Goal: Task Accomplishment & Management: Complete application form

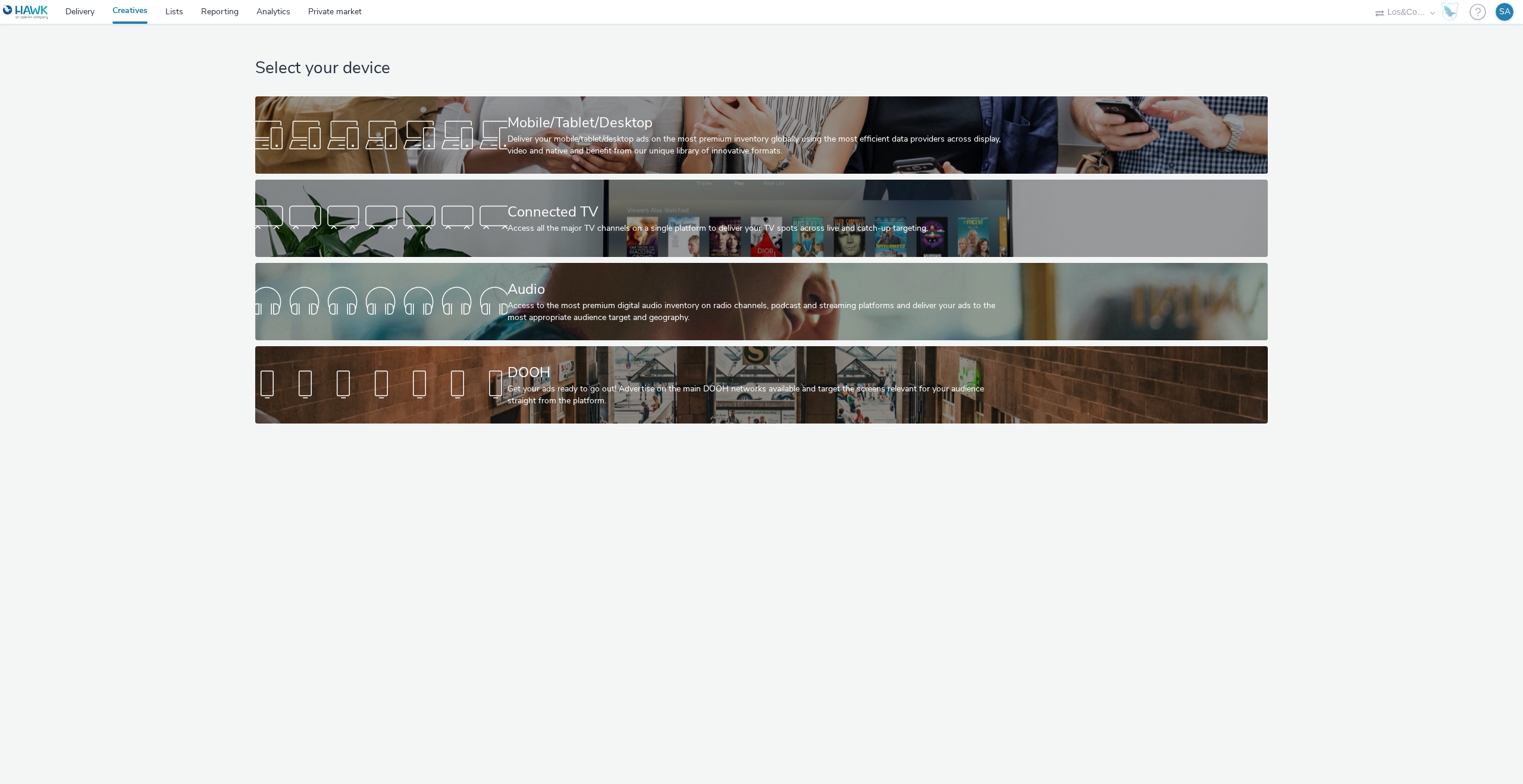
select select "c909d6bb-255f-4ad2-aa94-00d82704d6ef"
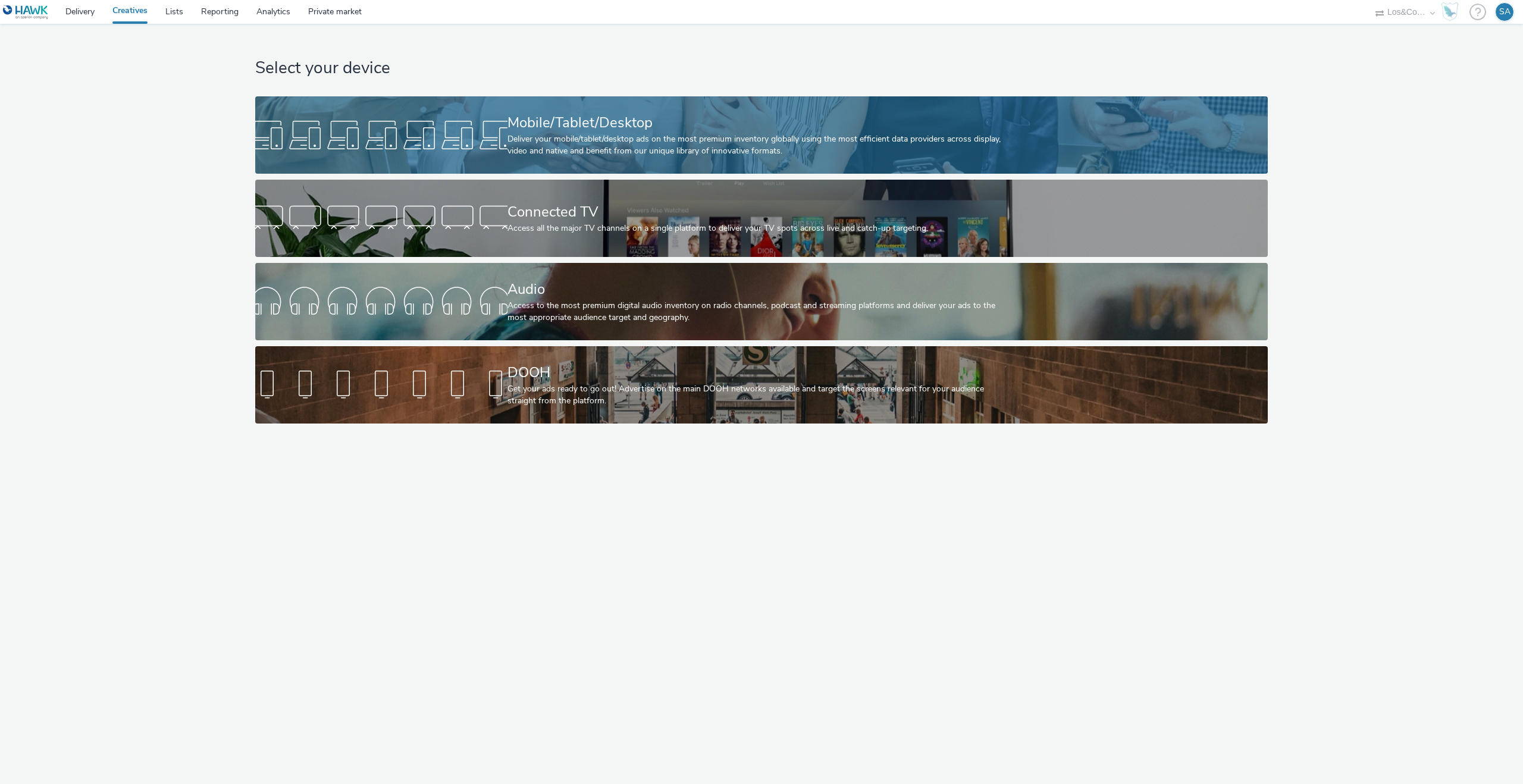
click at [589, 132] on div "Mobile/Tablet/Desktop" at bounding box center [759, 123] width 504 height 21
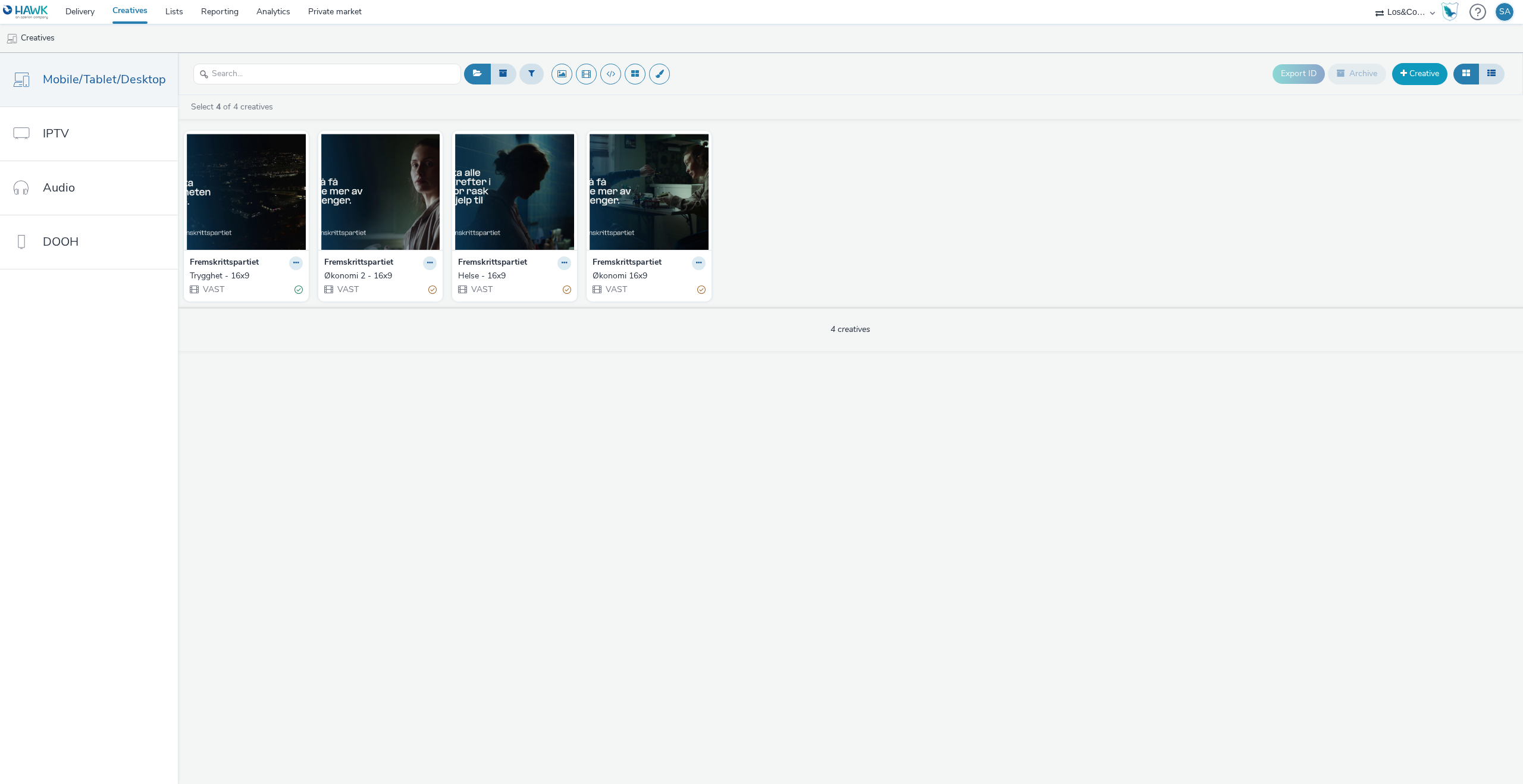
click at [1423, 63] on link "Creative" at bounding box center [1420, 74] width 55 height 22
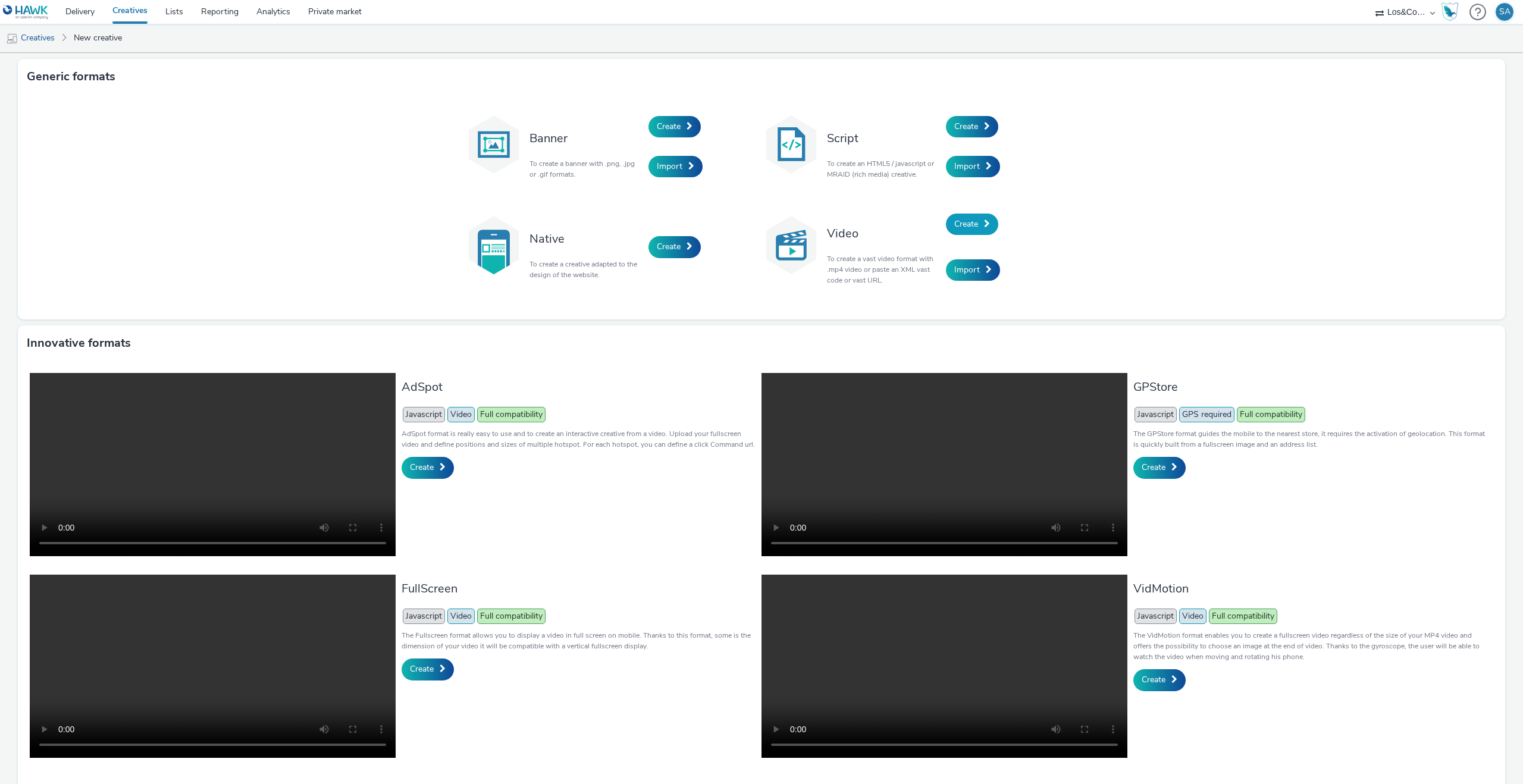
click at [962, 216] on link "Create" at bounding box center [972, 225] width 52 height 22
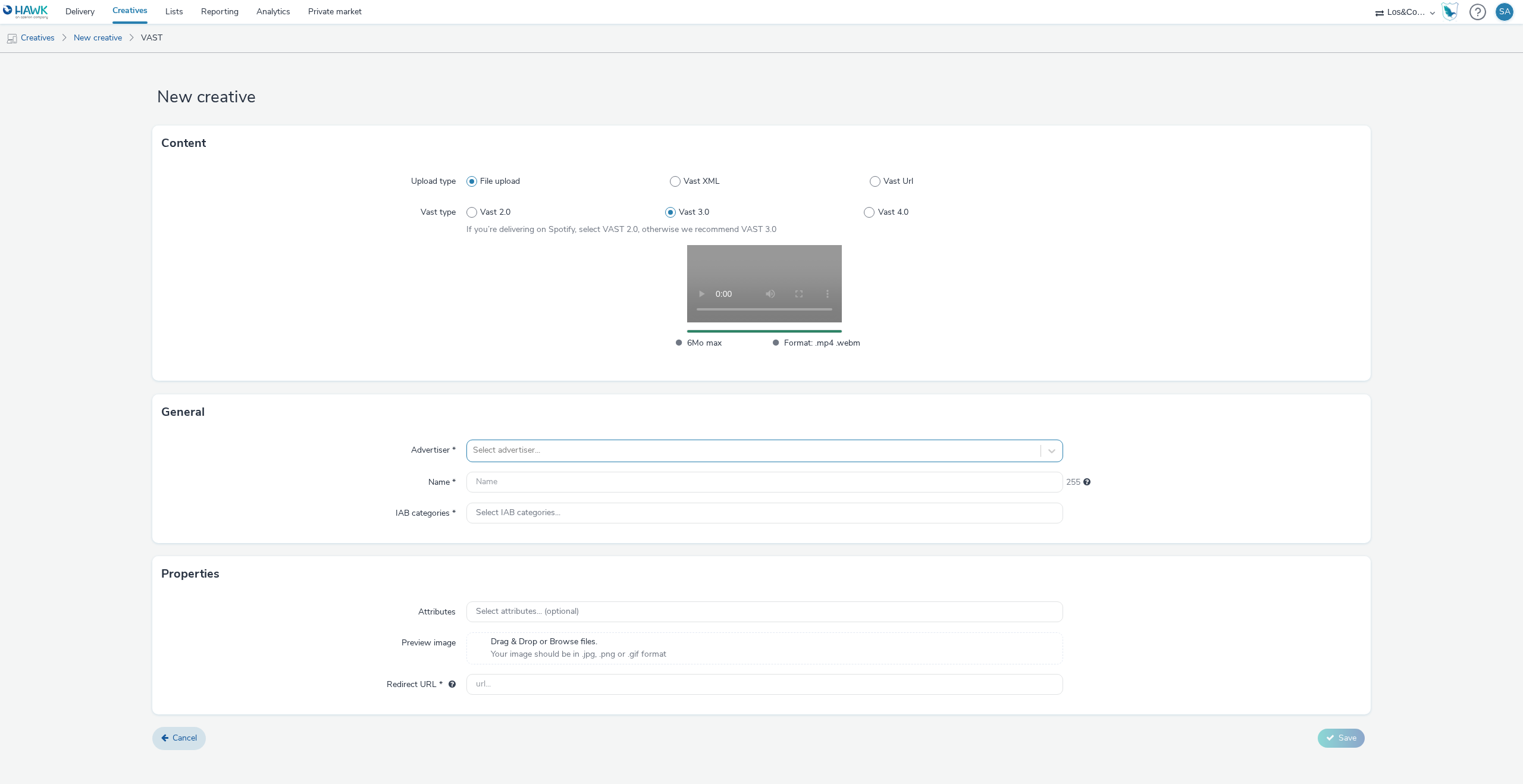
click at [558, 455] on div at bounding box center [754, 450] width 562 height 14
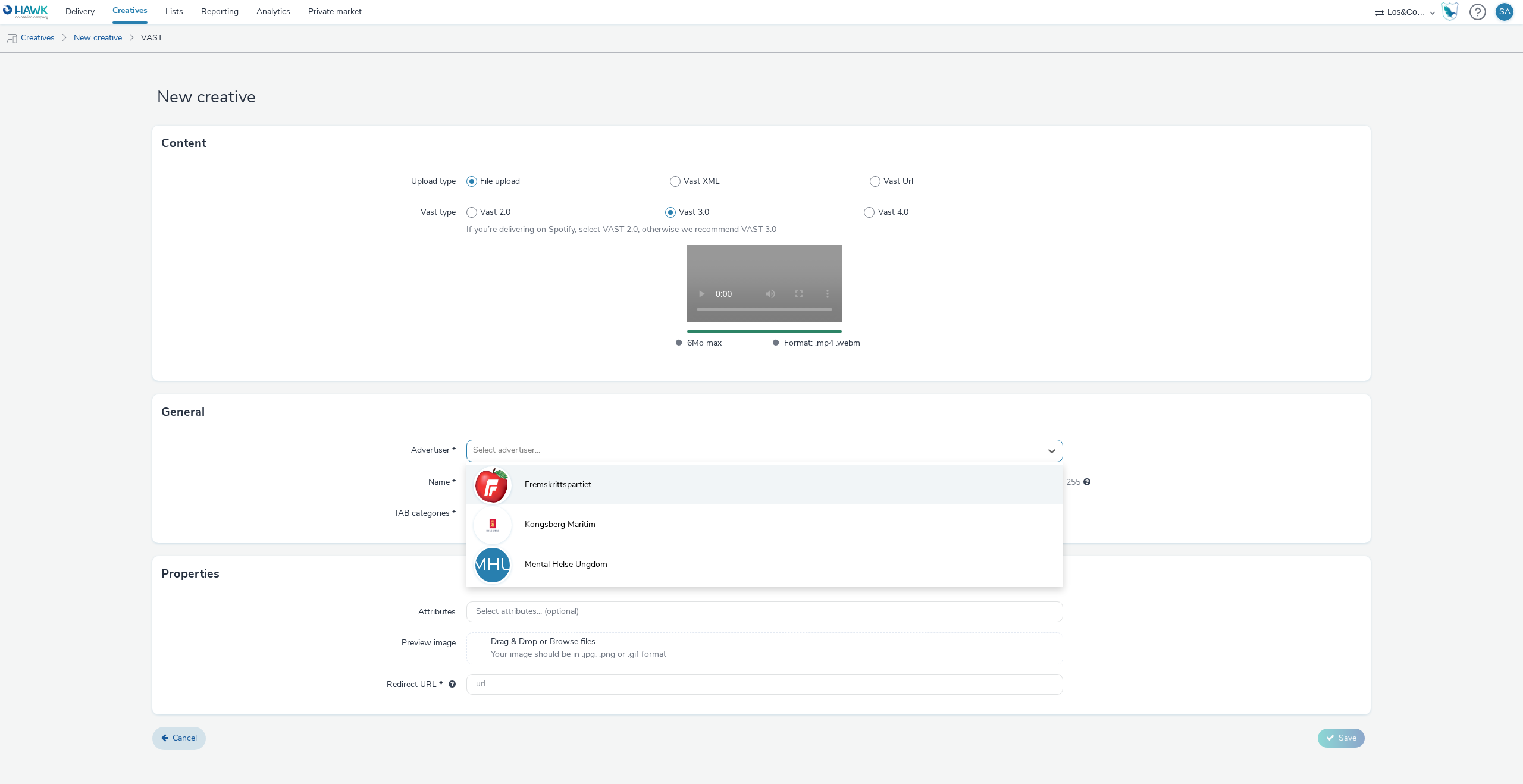
click at [566, 475] on li "Fremskrittspartiet" at bounding box center [765, 484] width 597 height 40
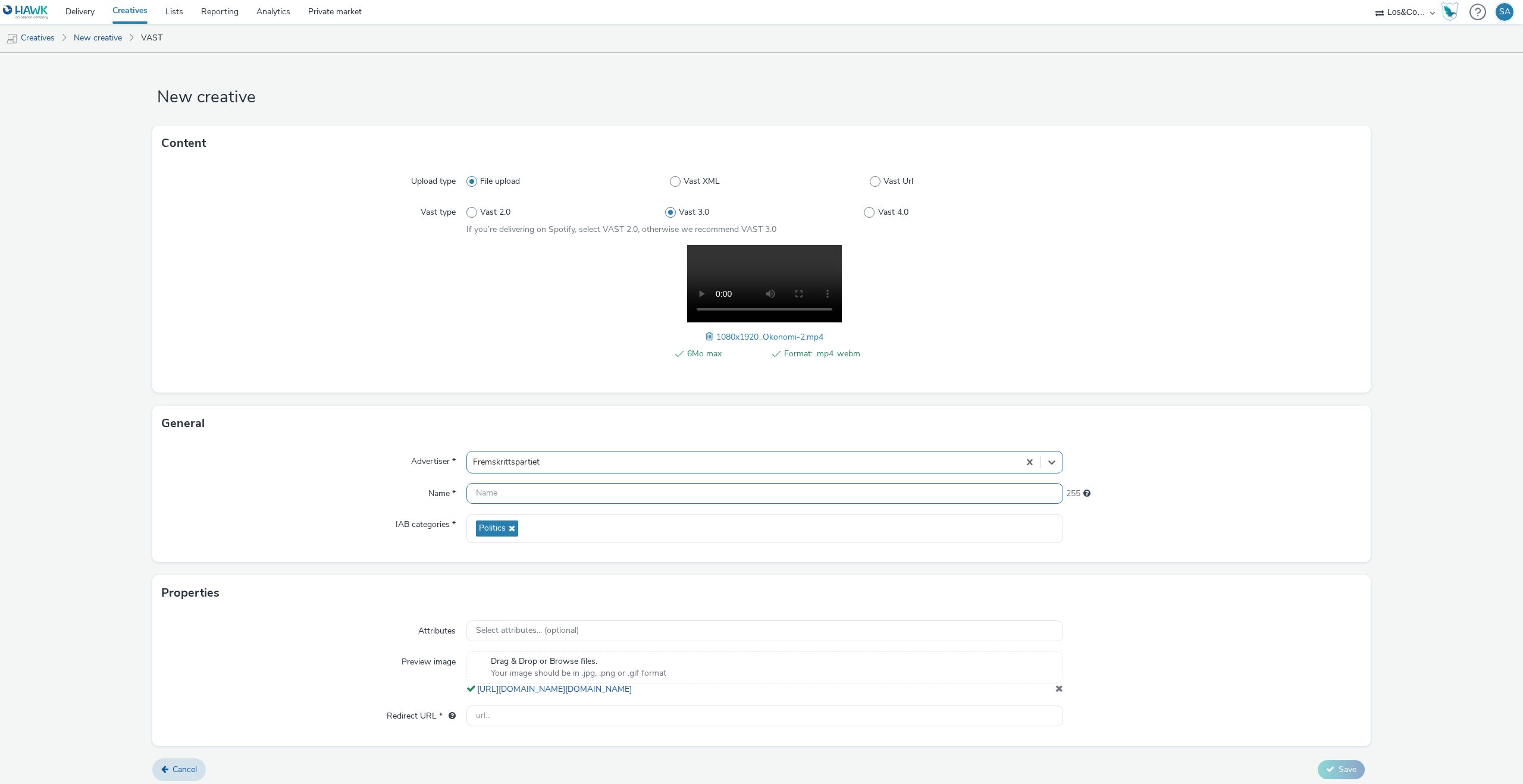
click at [563, 496] on input "text" at bounding box center [765, 493] width 597 height 21
type input "O"
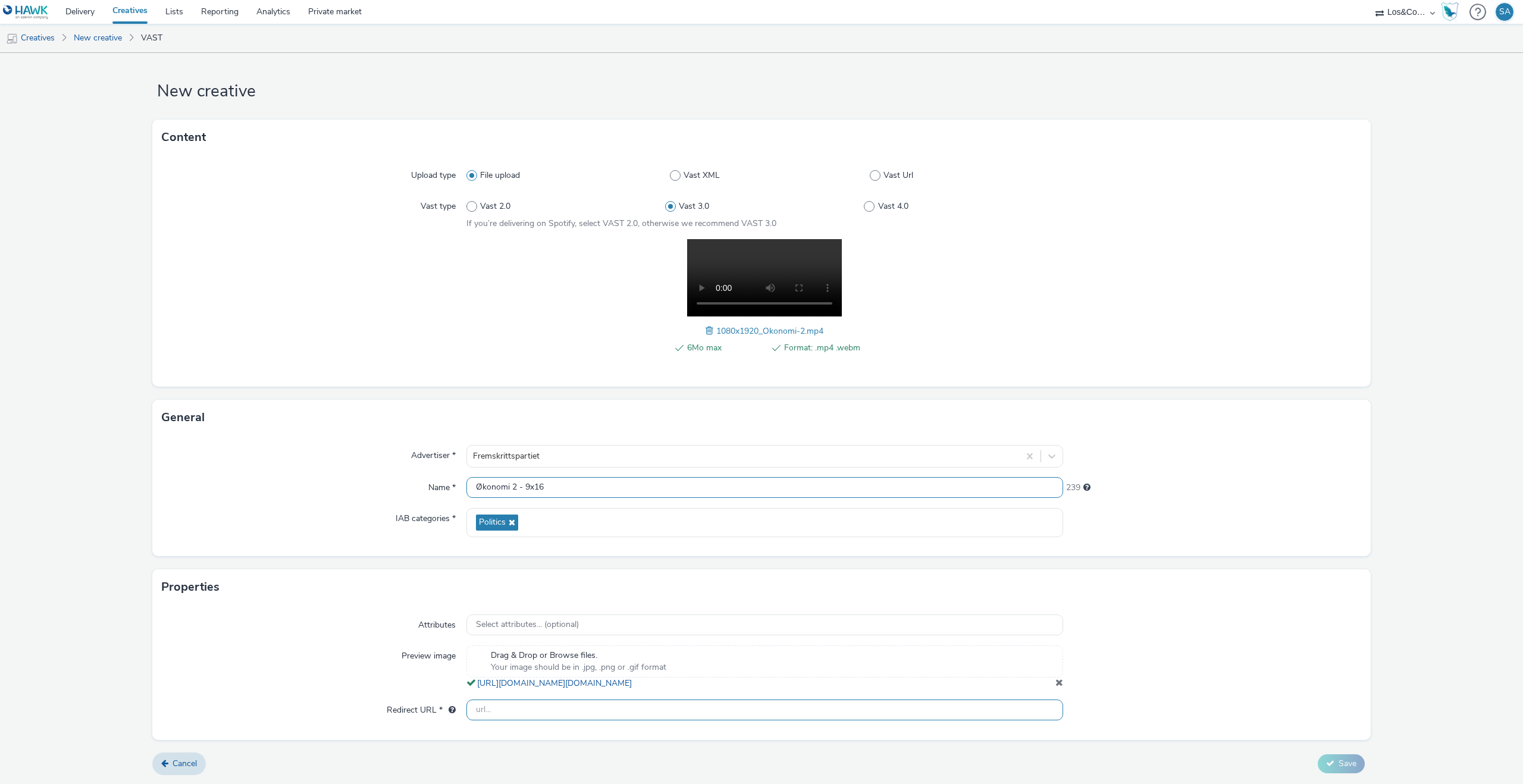
type input "Økonomi 2 - 9x16"
click at [722, 712] on input "text" at bounding box center [765, 709] width 597 height 21
click at [579, 719] on input "text" at bounding box center [765, 709] width 597 height 21
paste input "https://www.frp.no/valg-2025/okonomi?utm_source=programmatisk&utm_medium=olv&ut…"
type input "https://www.frp.no/valg-2025/okonomi?utm_source=programmatisk&utm_medium=olv&ut…"
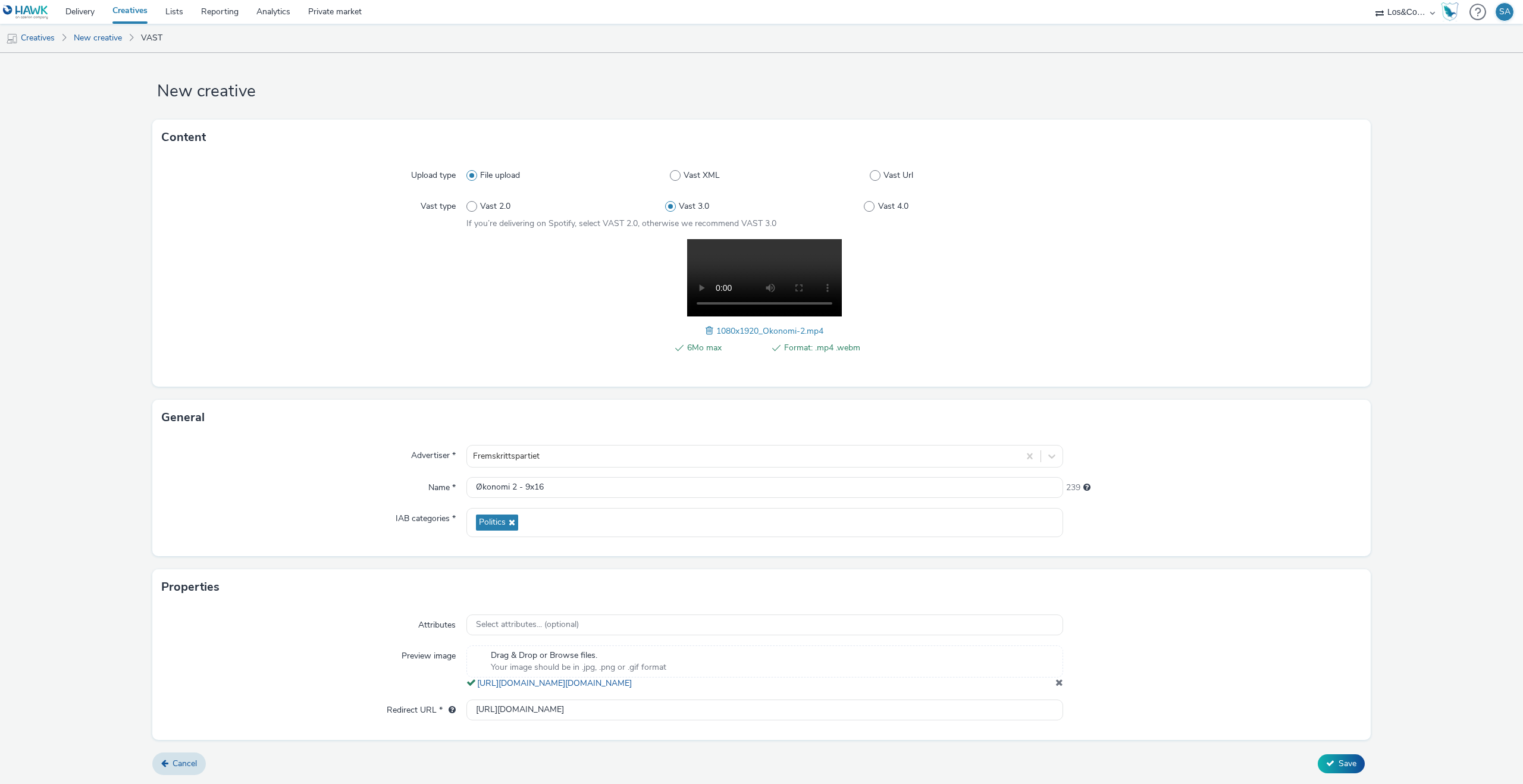
click at [1153, 692] on div "Attributes Select attributes... (optional) Preview image Drag & Drop or Browse …" at bounding box center [761, 671] width 1219 height 134
click at [1339, 759] on span "Save" at bounding box center [1347, 763] width 18 height 11
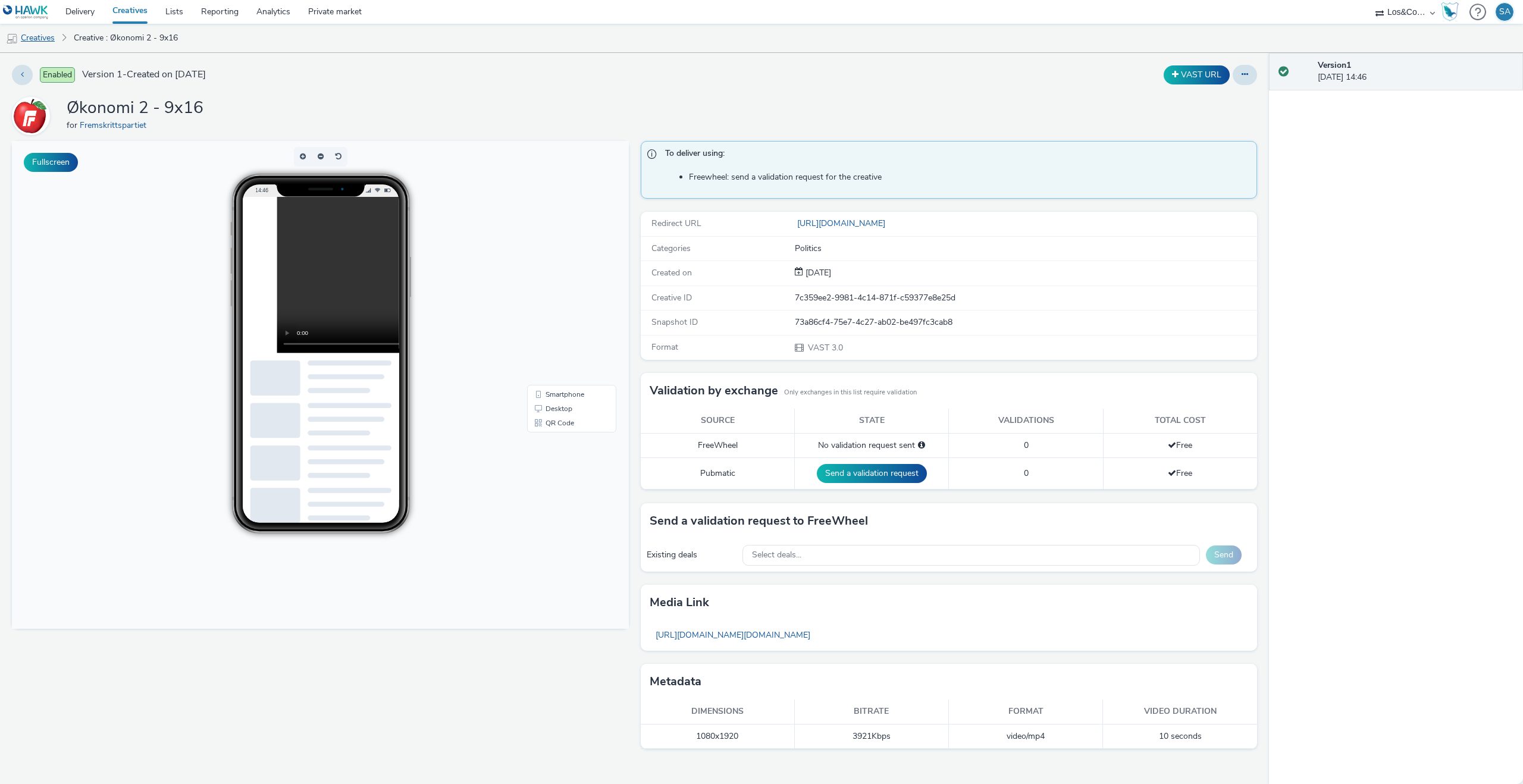
click at [51, 43] on link "Creatives" at bounding box center [30, 38] width 61 height 29
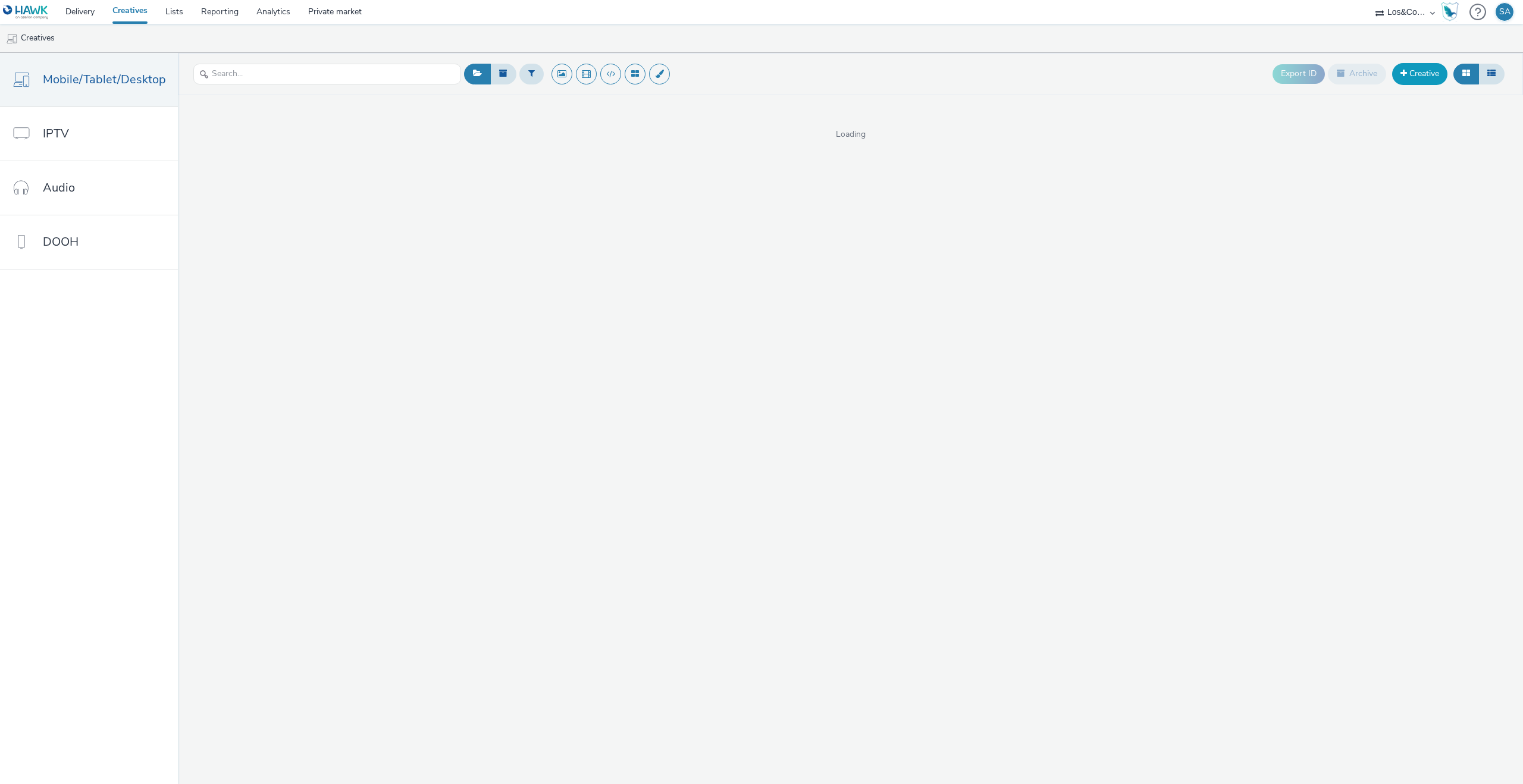
click at [1432, 68] on link "Creative" at bounding box center [1420, 74] width 55 height 22
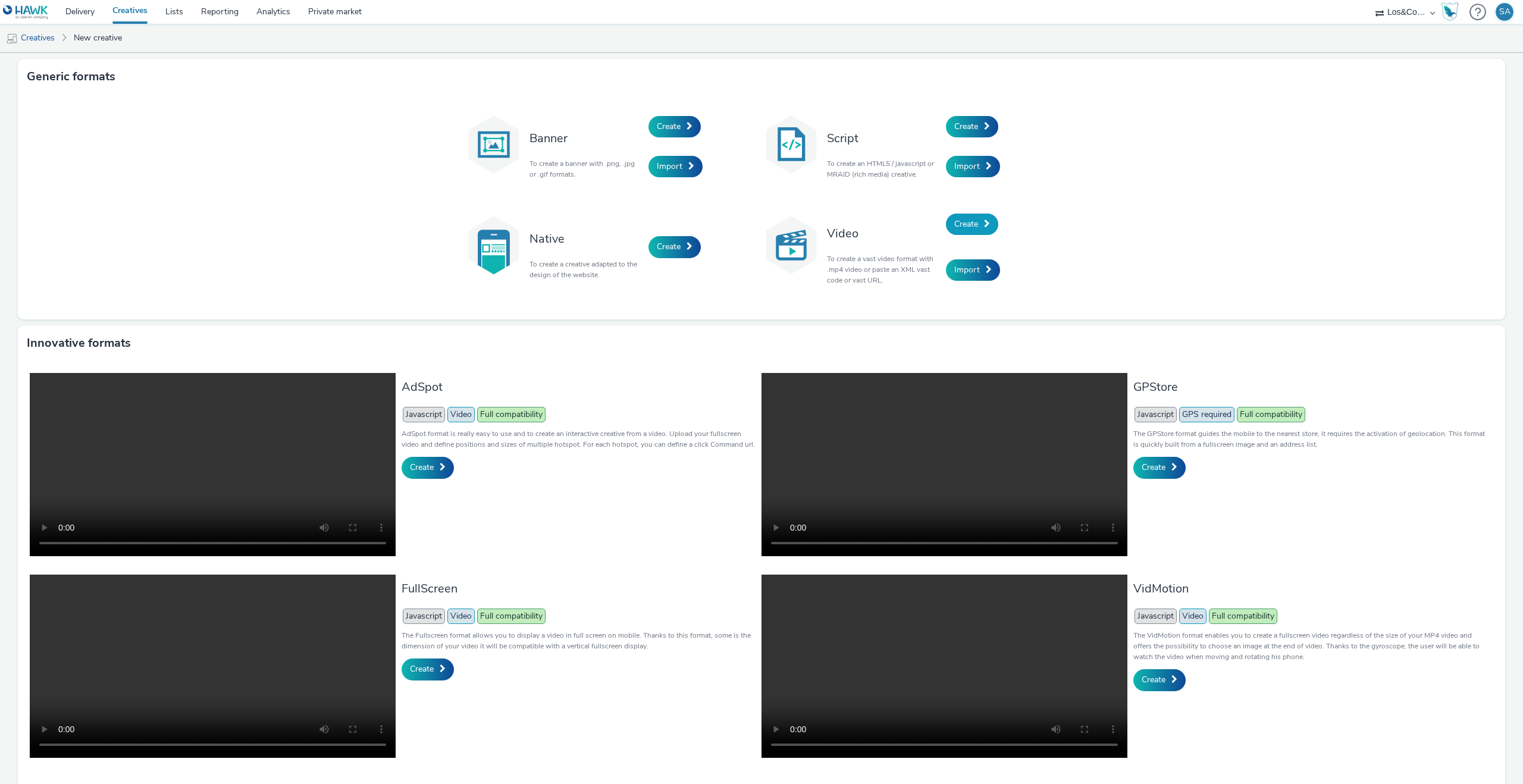
click at [981, 224] on link "Create" at bounding box center [972, 225] width 52 height 22
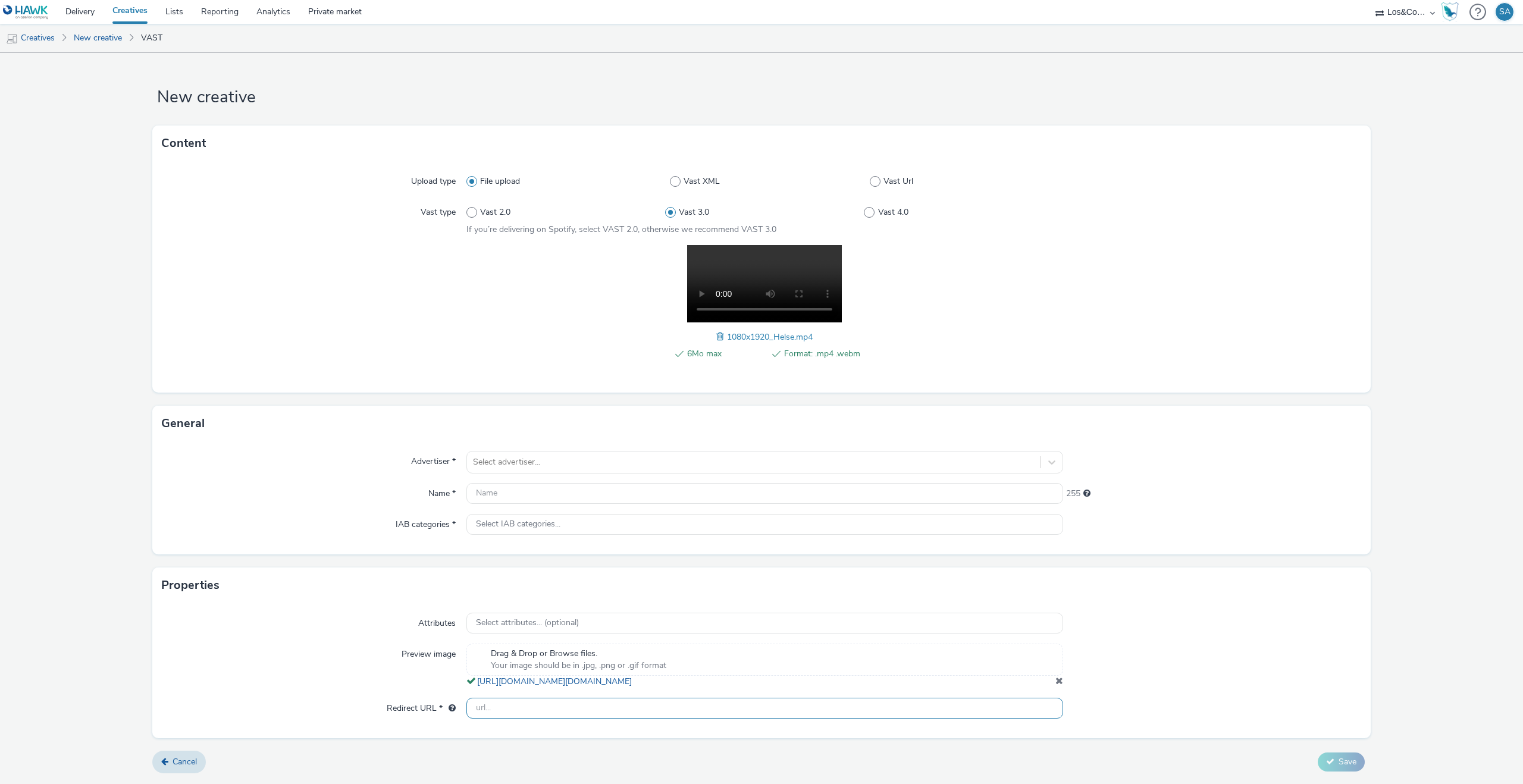
click at [505, 718] on input "text" at bounding box center [765, 707] width 597 height 21
paste input "https://www.frp.no/valg-2025/helse?utm_source=programmatisk&utm_medium=olv&utm_…"
type input "https://www.frp.no/valg-2025/helse?utm_source=programmatisk&utm_medium=olv&utm_…"
click at [520, 455] on div at bounding box center [754, 462] width 562 height 14
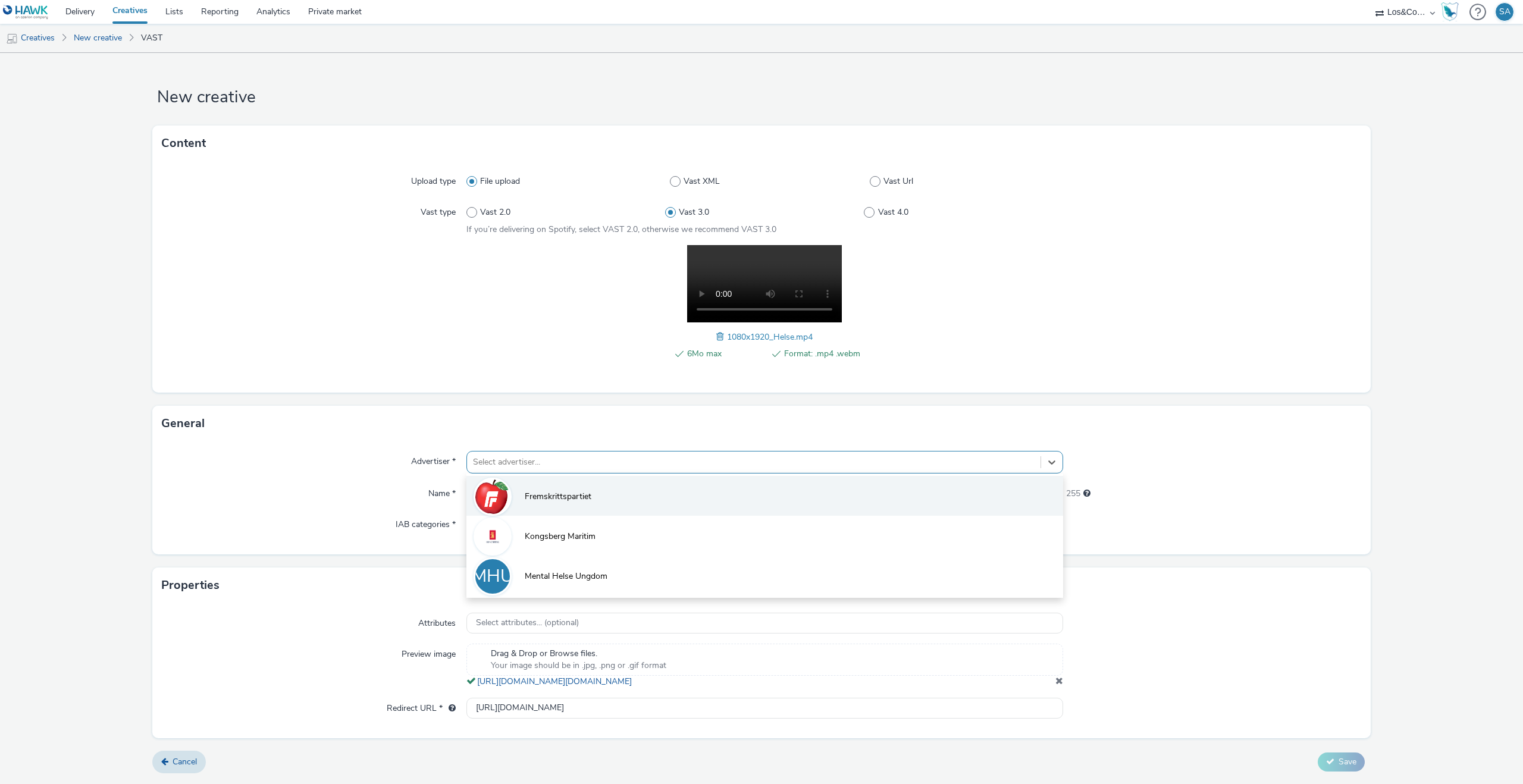
click at [542, 487] on li "Fremskrittspartiet" at bounding box center [765, 496] width 597 height 40
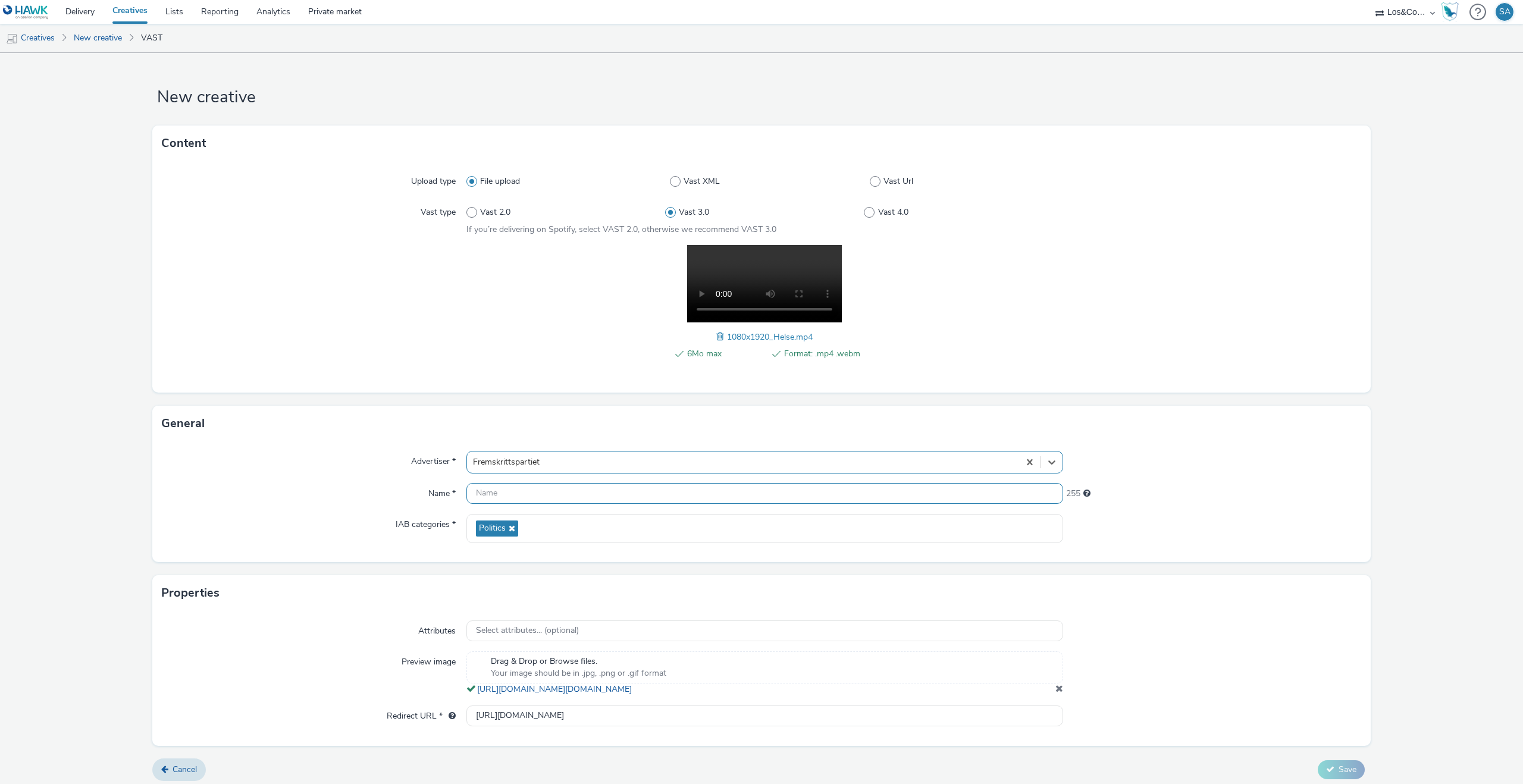
click at [540, 495] on input "text" at bounding box center [765, 493] width 597 height 21
type input "Helse - 9x16"
click at [1333, 773] on icon at bounding box center [1331, 769] width 9 height 9
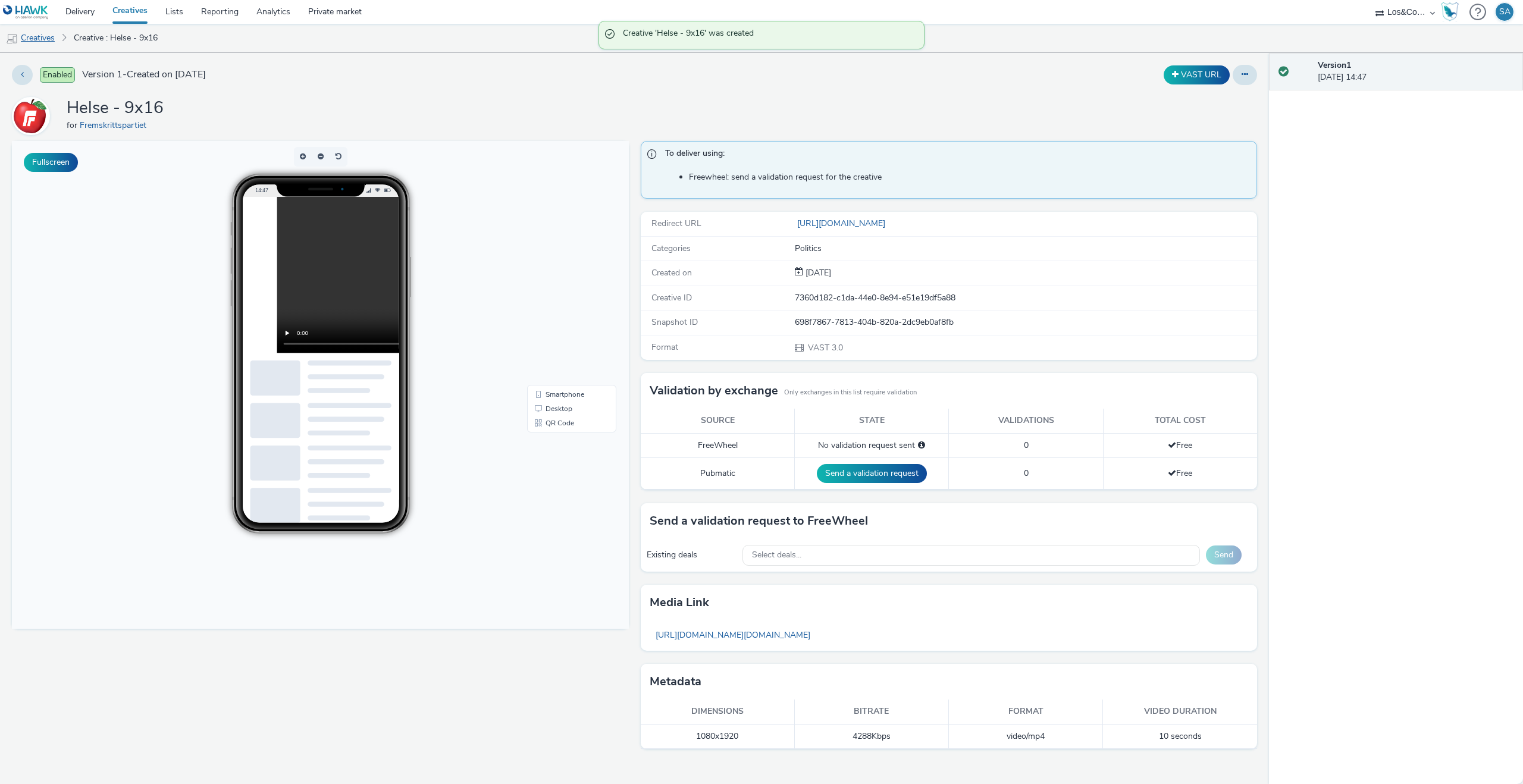
click at [47, 26] on link "Creatives" at bounding box center [30, 38] width 61 height 29
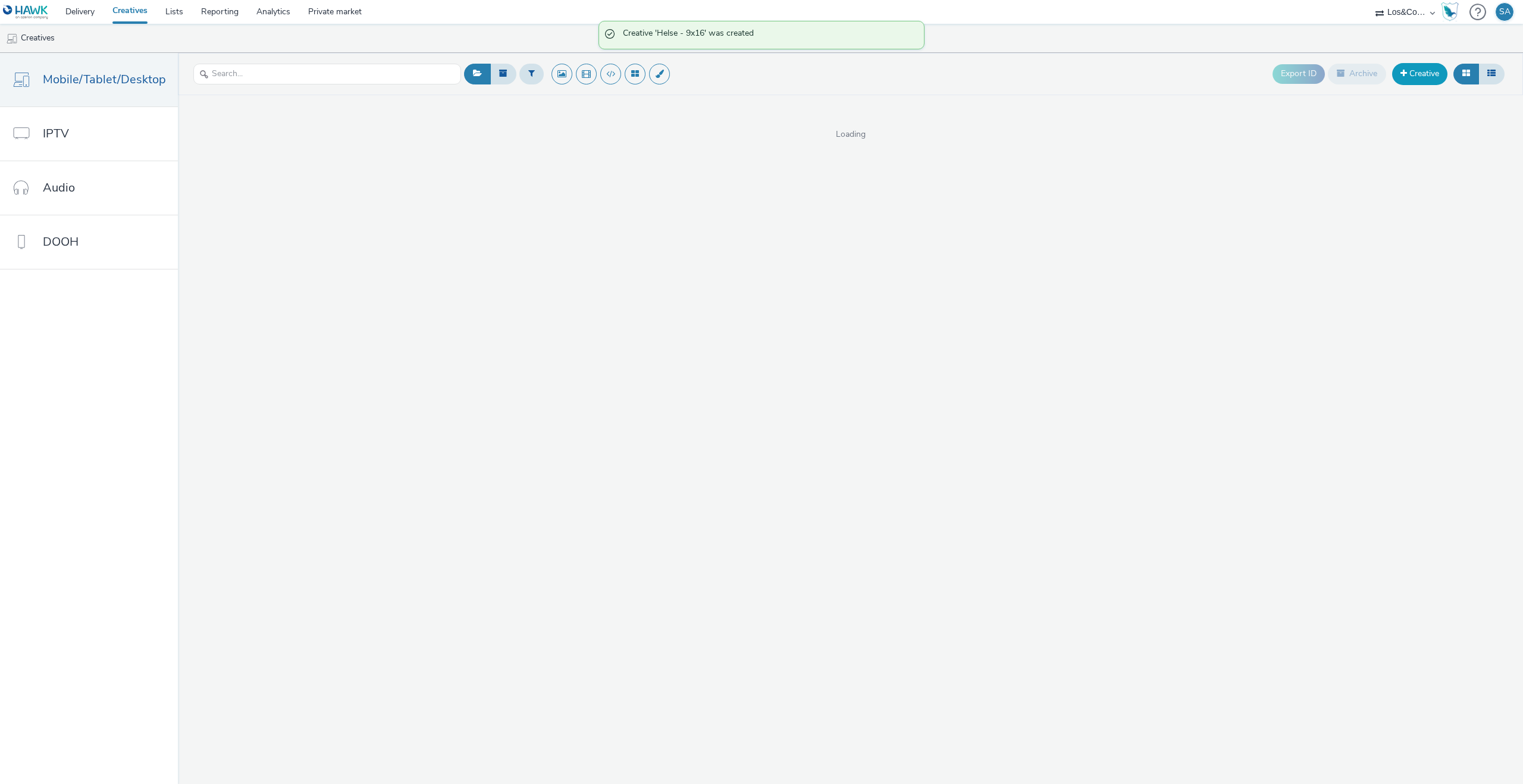
click at [1446, 75] on link "Creative" at bounding box center [1420, 74] width 55 height 22
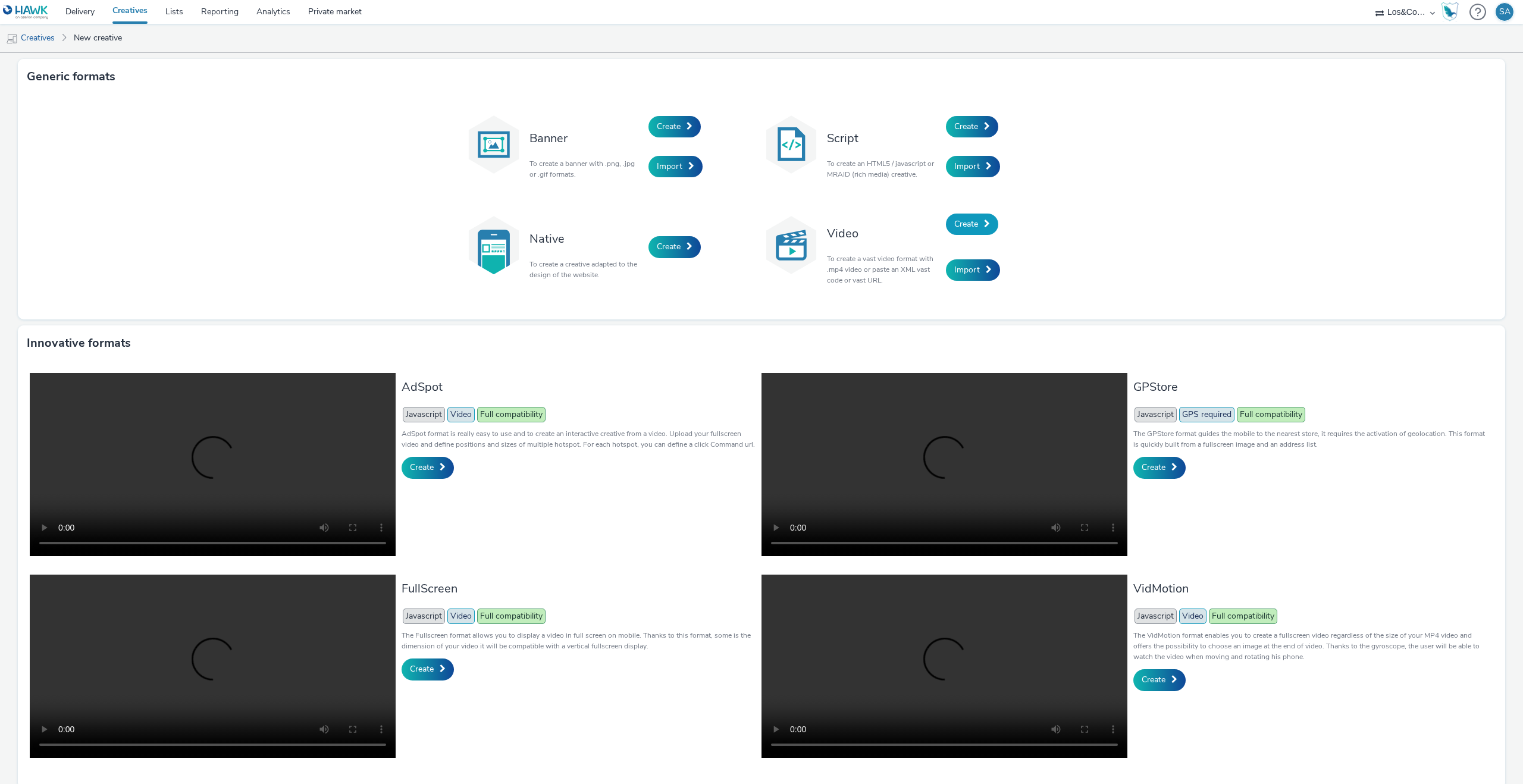
click at [952, 234] on link "Create" at bounding box center [972, 225] width 52 height 22
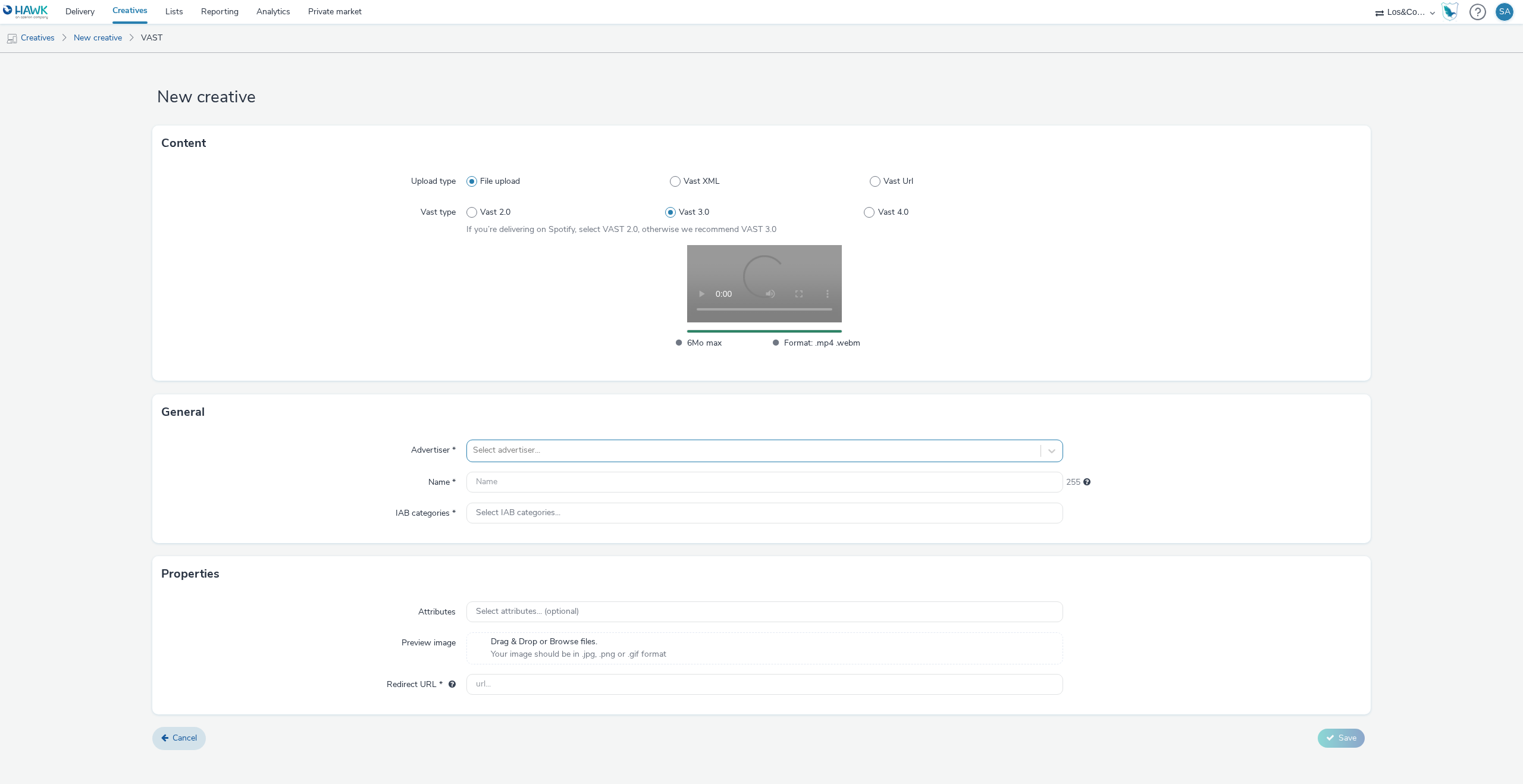
click at [614, 454] on div at bounding box center [754, 450] width 562 height 14
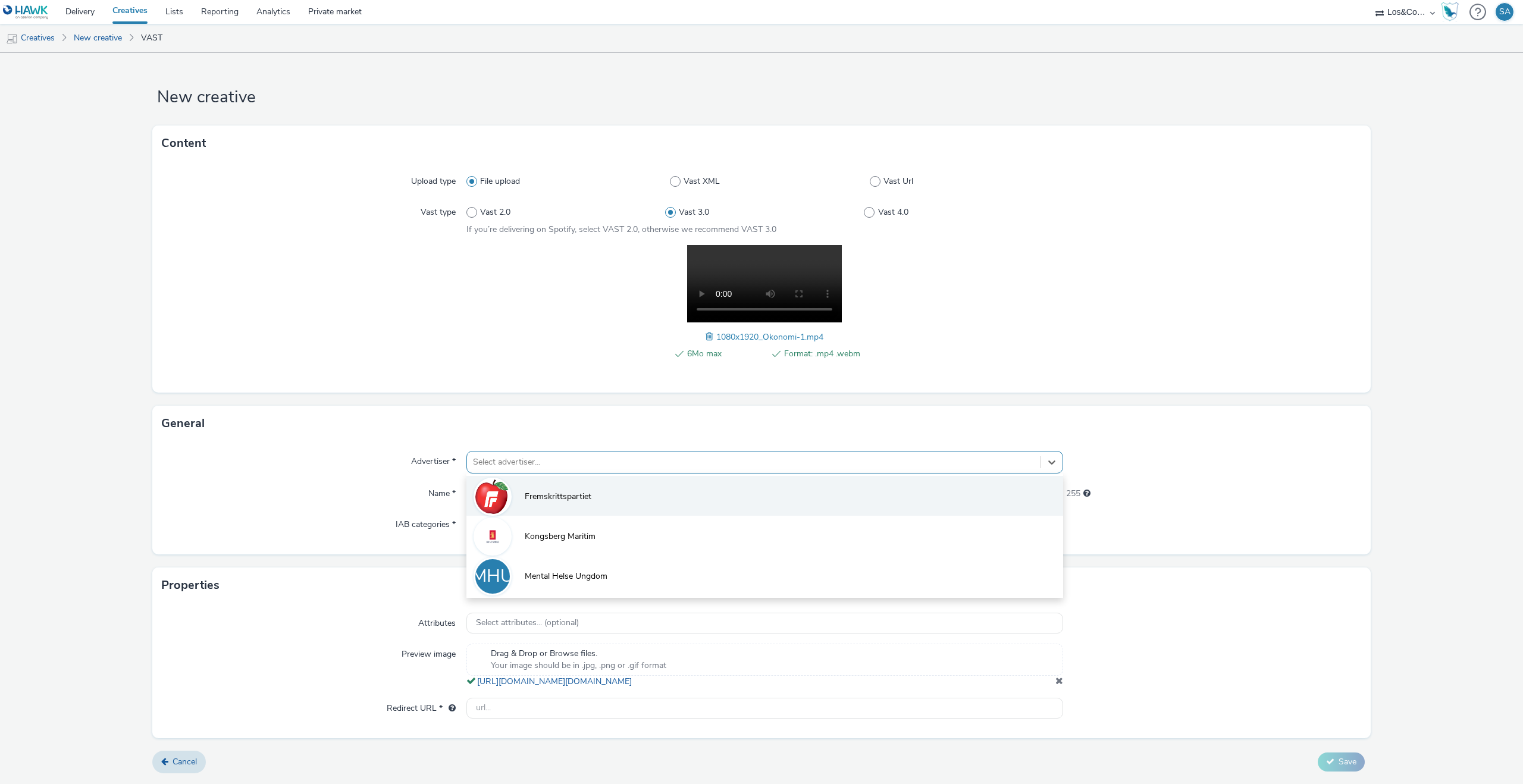
click at [598, 493] on li "Fremskrittspartiet" at bounding box center [765, 496] width 597 height 40
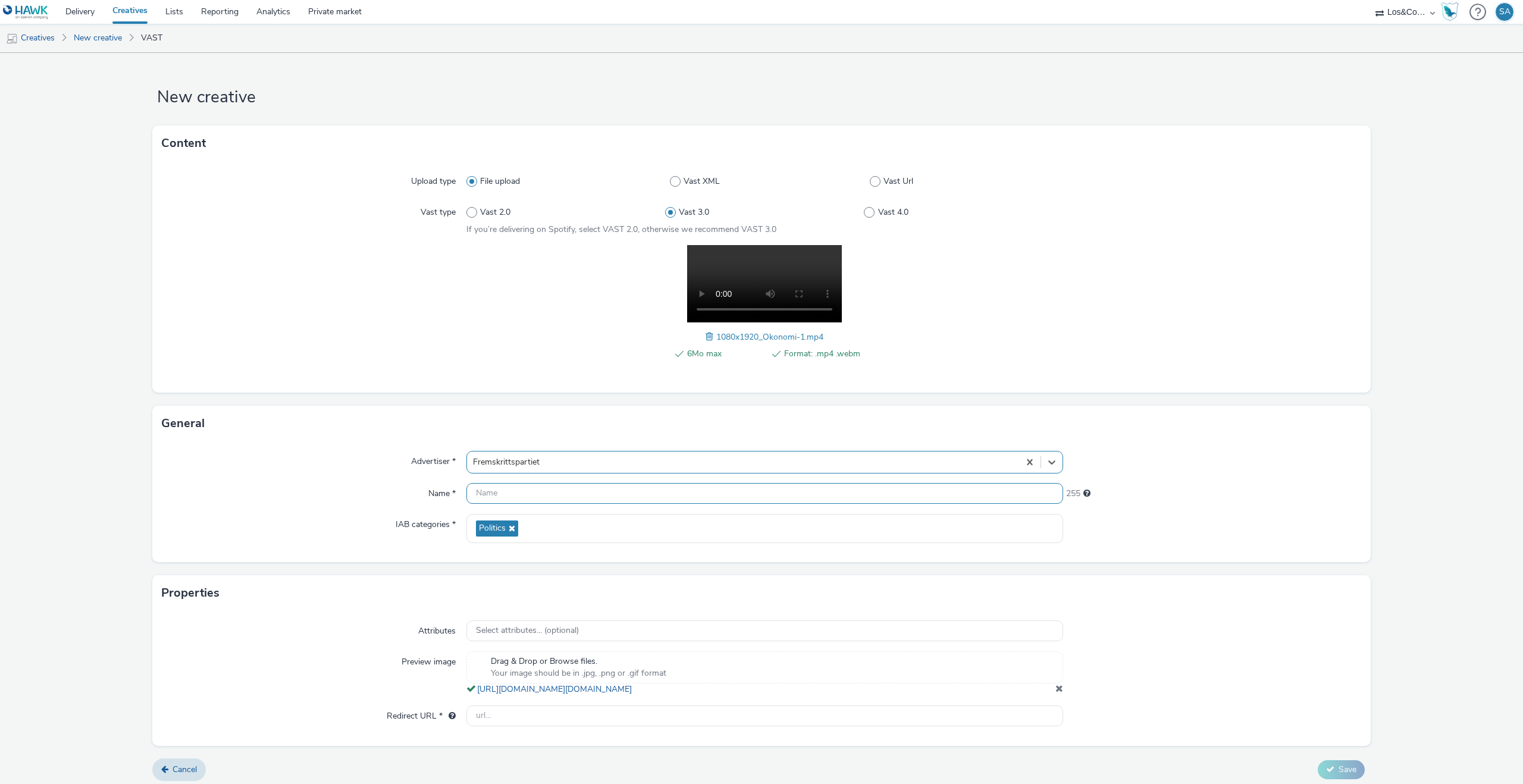
click at [595, 496] on input "text" at bounding box center [765, 493] width 597 height 21
type input "Økonomi - 9x16"
click at [563, 717] on input "text" at bounding box center [765, 715] width 597 height 21
click at [528, 724] on input "text" at bounding box center [765, 715] width 597 height 21
paste input "https://www.frp.no/valg-2025/okonomi?utm_source=programmatisk&utm_medium=olv&ut…"
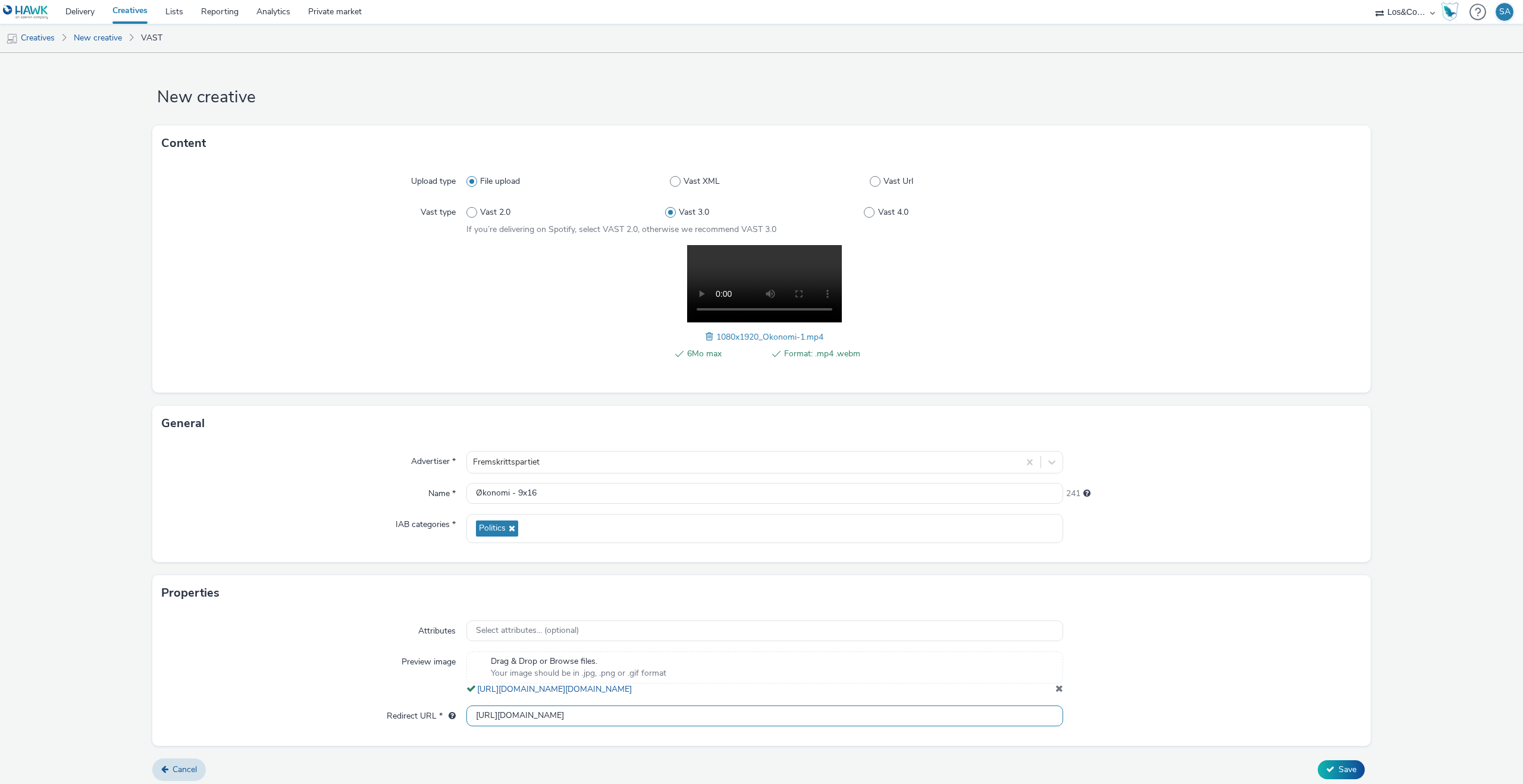
type input "https://www.frp.no/valg-2025/okonomi?utm_source=programmatisk&utm_medium=olv&ut…"
click at [1133, 652] on div at bounding box center [1213, 673] width 299 height 44
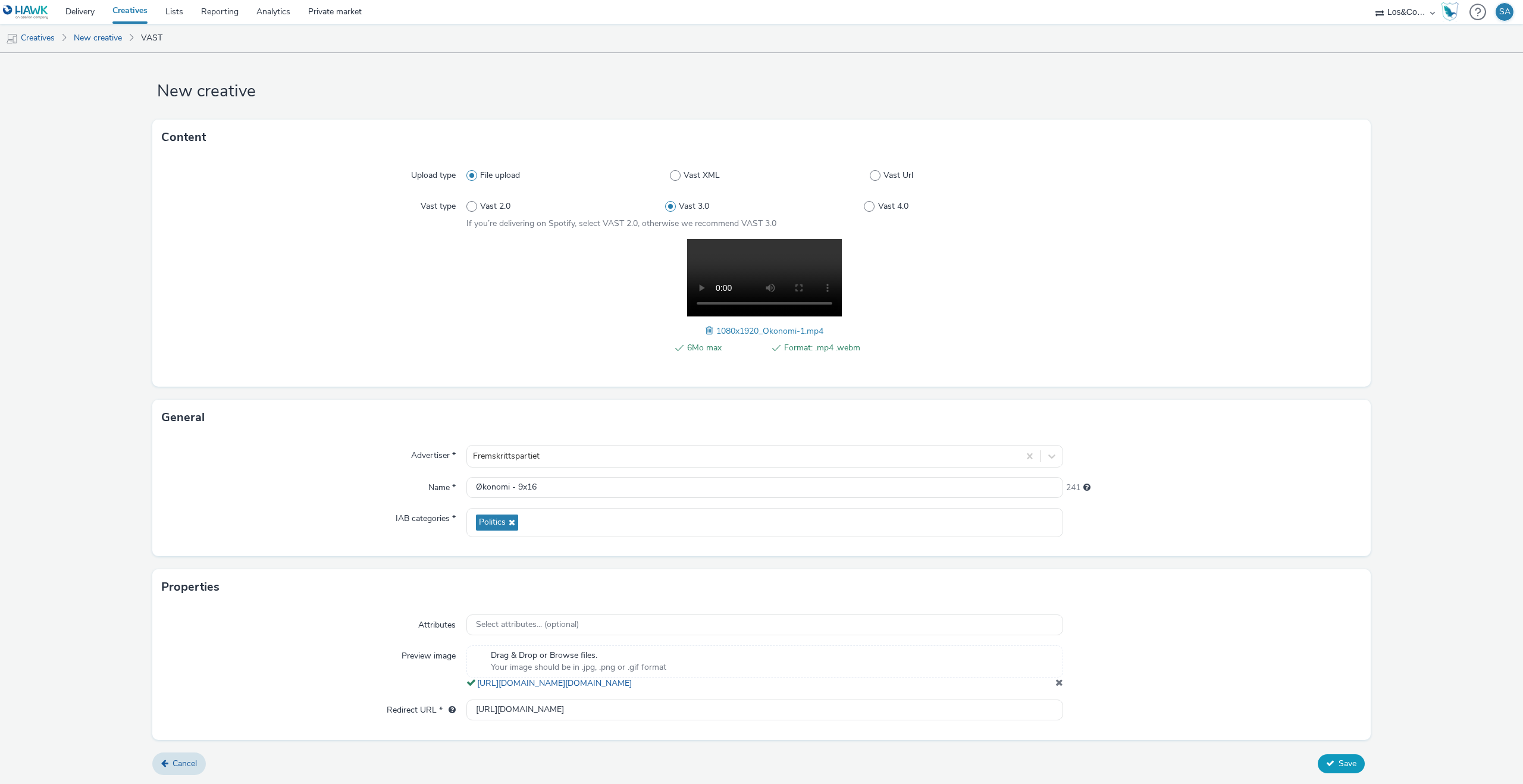
click at [1333, 763] on icon at bounding box center [1331, 763] width 9 height 9
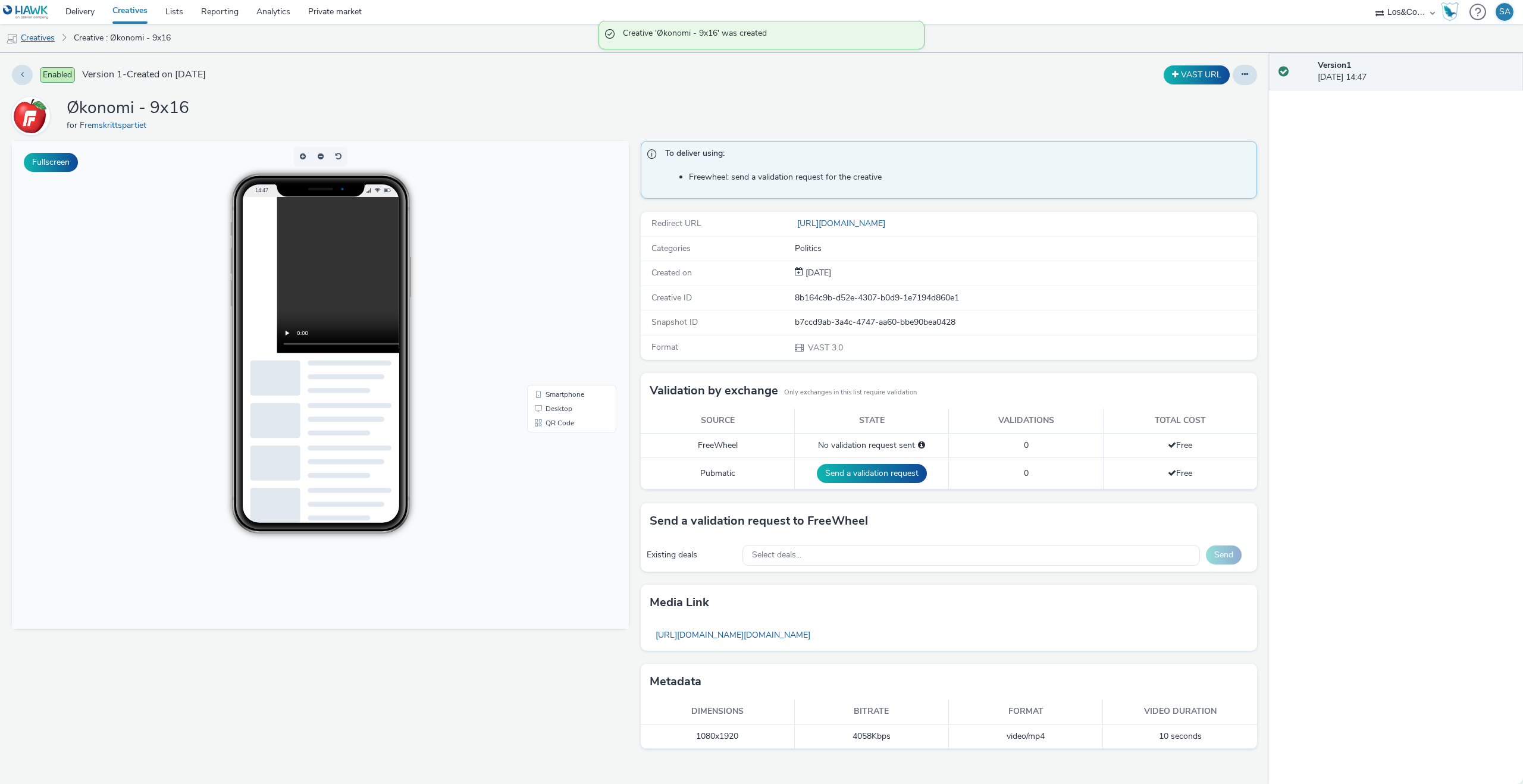
click at [39, 39] on link "Creatives" at bounding box center [30, 38] width 61 height 29
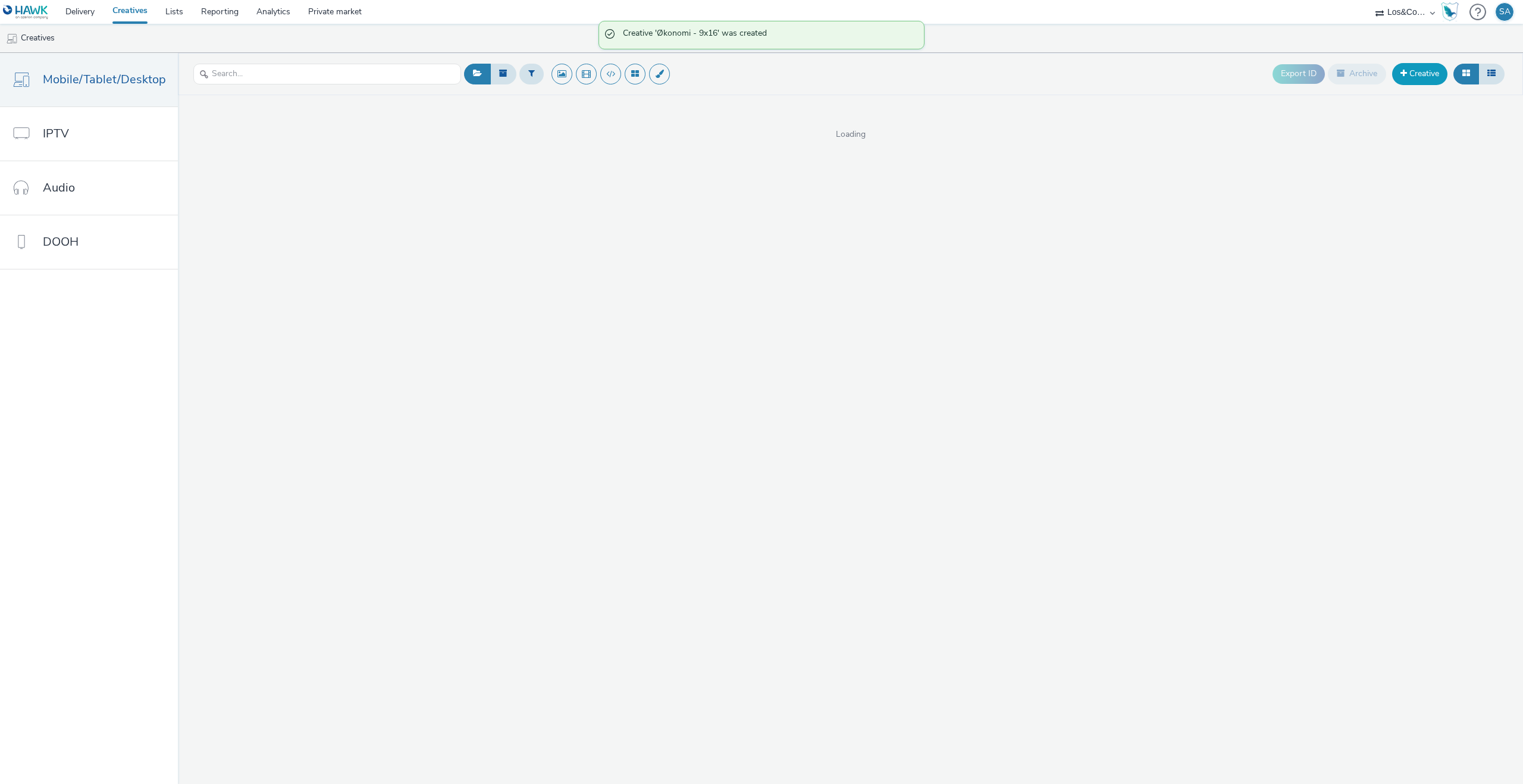
click at [1412, 75] on link "Creative" at bounding box center [1420, 74] width 55 height 22
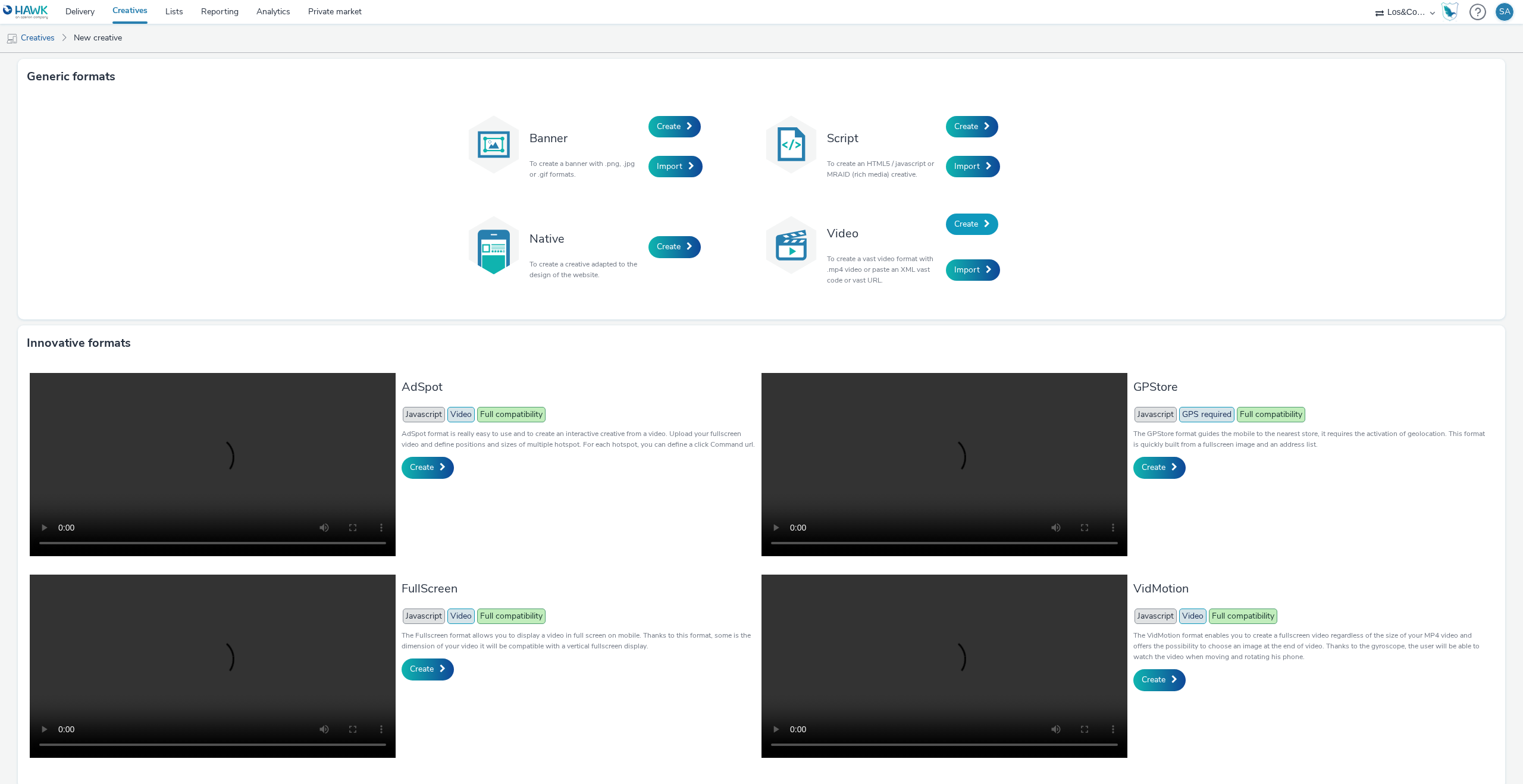
click at [950, 225] on link "Create" at bounding box center [972, 225] width 52 height 22
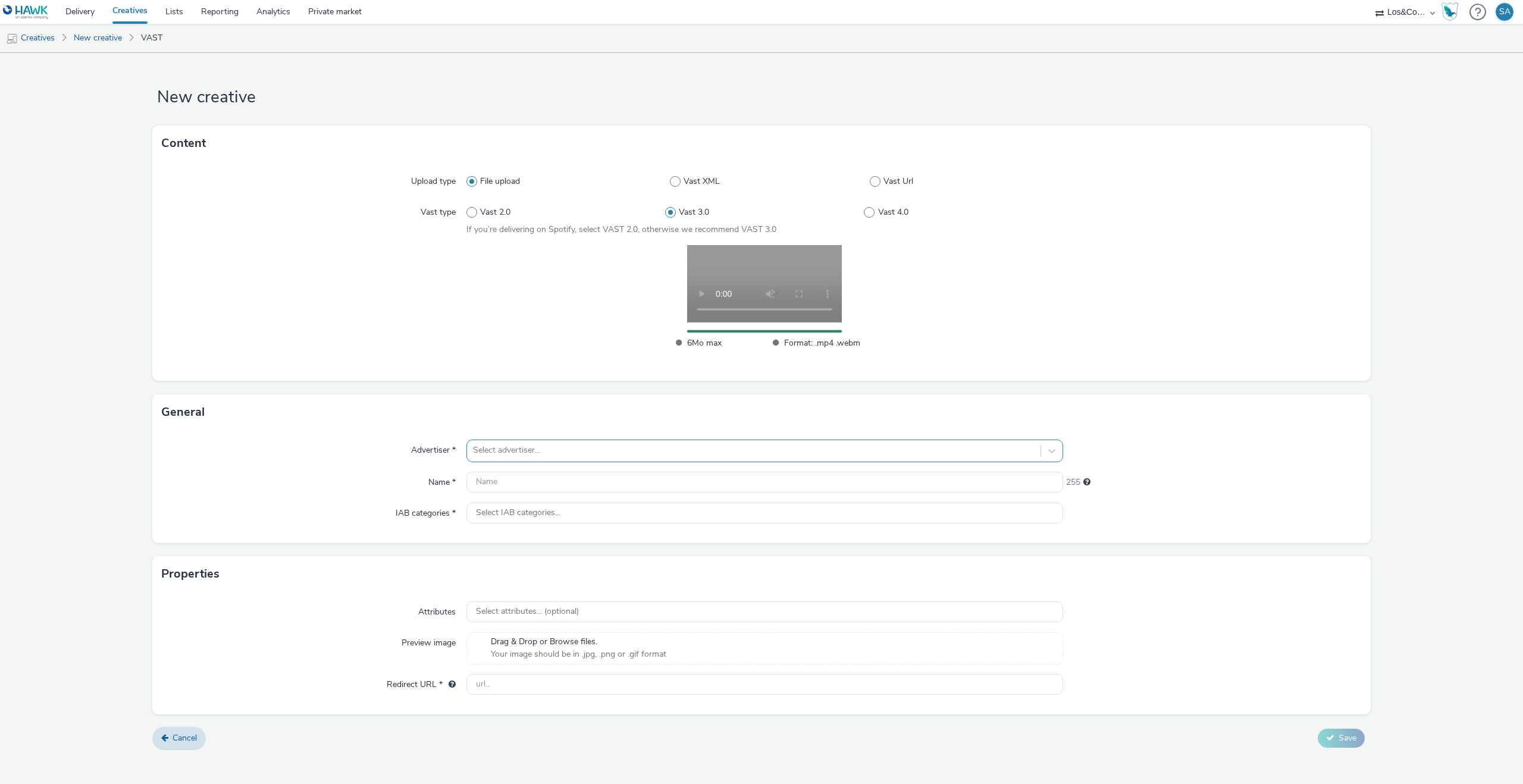
click at [612, 455] on div at bounding box center [754, 450] width 562 height 14
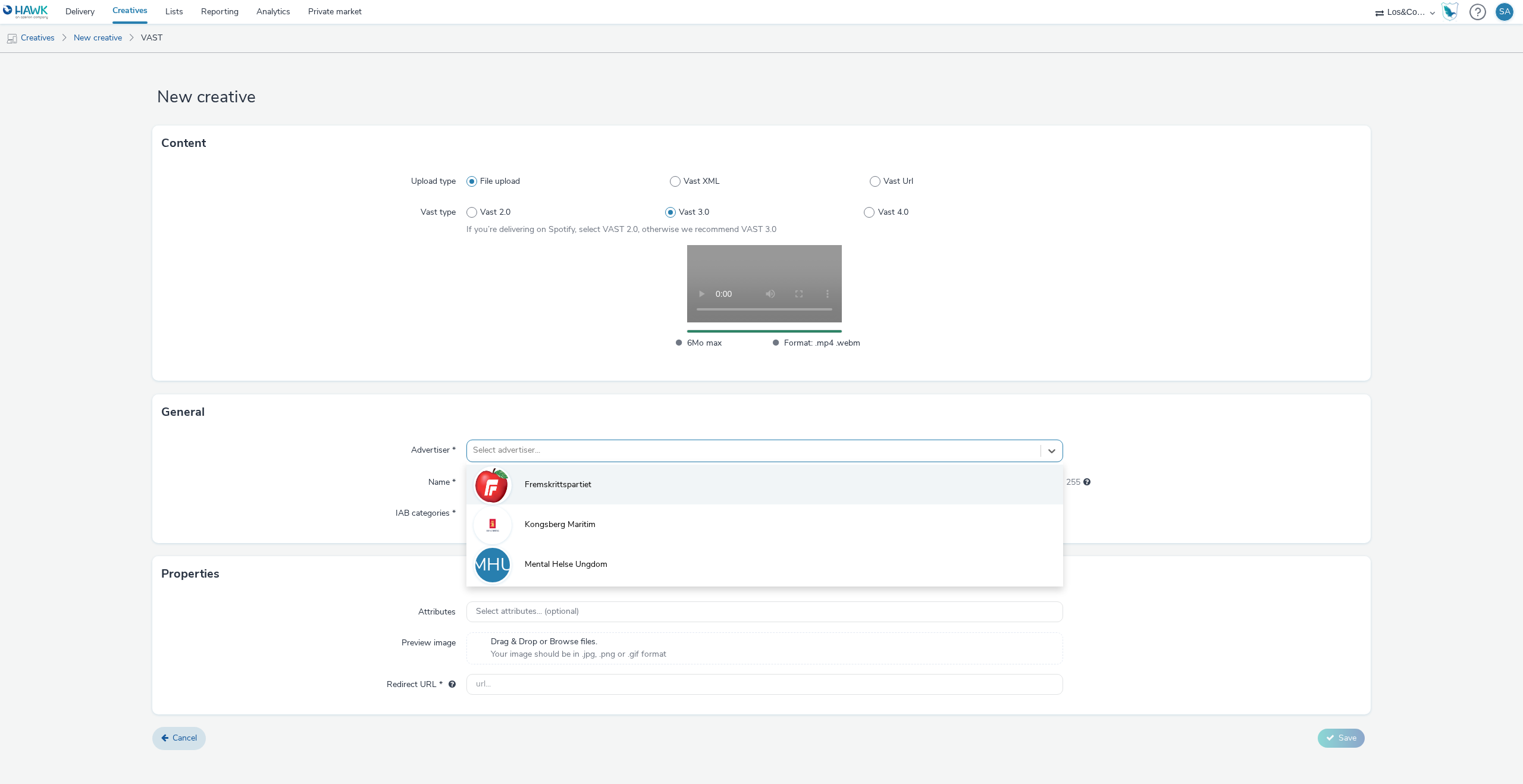
click at [596, 483] on li "Fremskrittspartiet" at bounding box center [765, 484] width 597 height 40
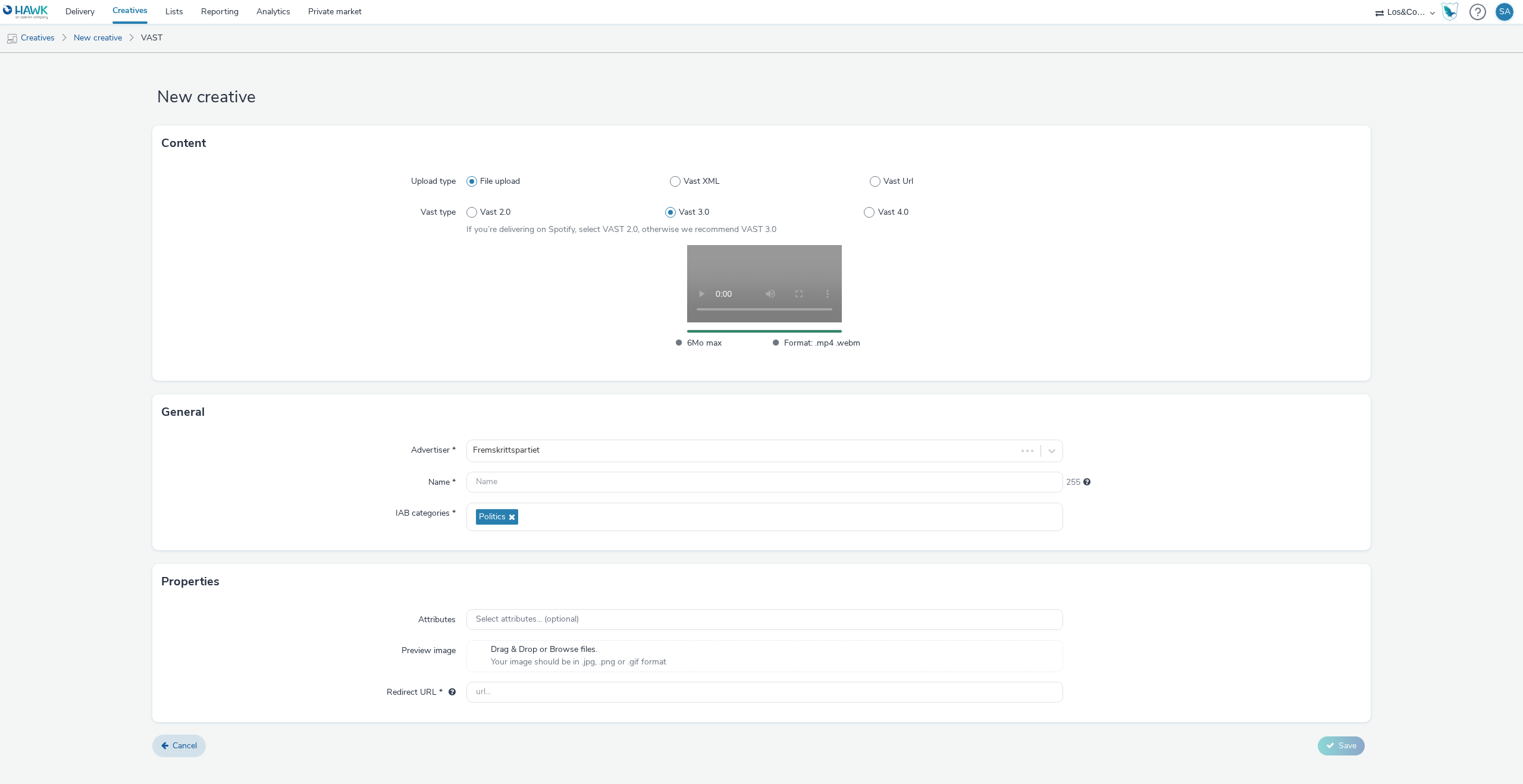
click at [581, 498] on div "Advertiser * Fremskrittspartiet Name * 255 IAB categories * Politics" at bounding box center [761, 490] width 1219 height 121
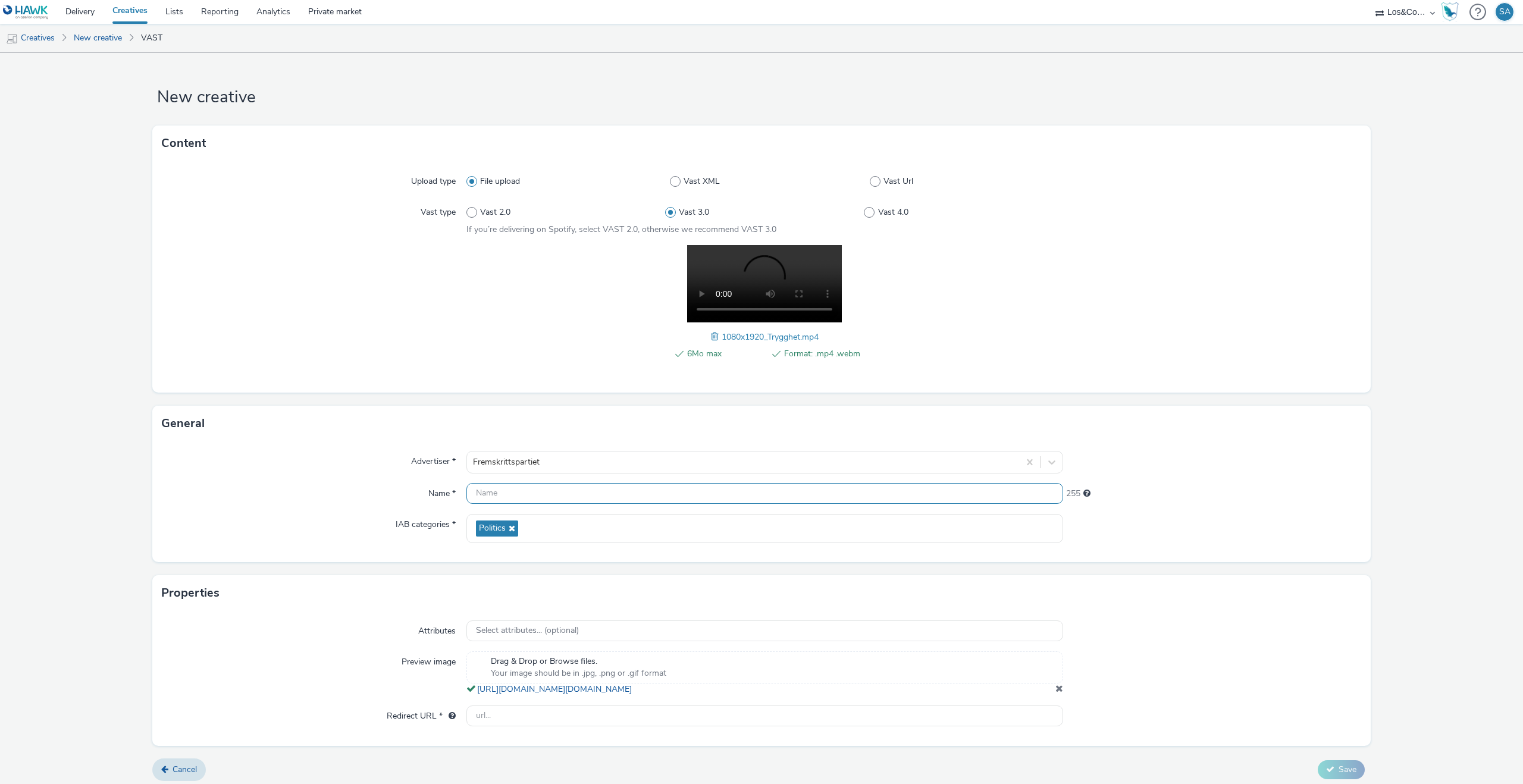
click at [583, 486] on input "text" at bounding box center [765, 493] width 597 height 21
type input "Tryyghet - 9x16"
click at [522, 726] on input "text" at bounding box center [765, 715] width 597 height 21
paste input "https://www.frp.no/valg-2025/trygghet?utm_source=programmatisk&utm_medium=olv&u…"
type input "https://www.frp.no/valg-2025/trygghet?utm_source=programmatisk&utm_medium=olv&u…"
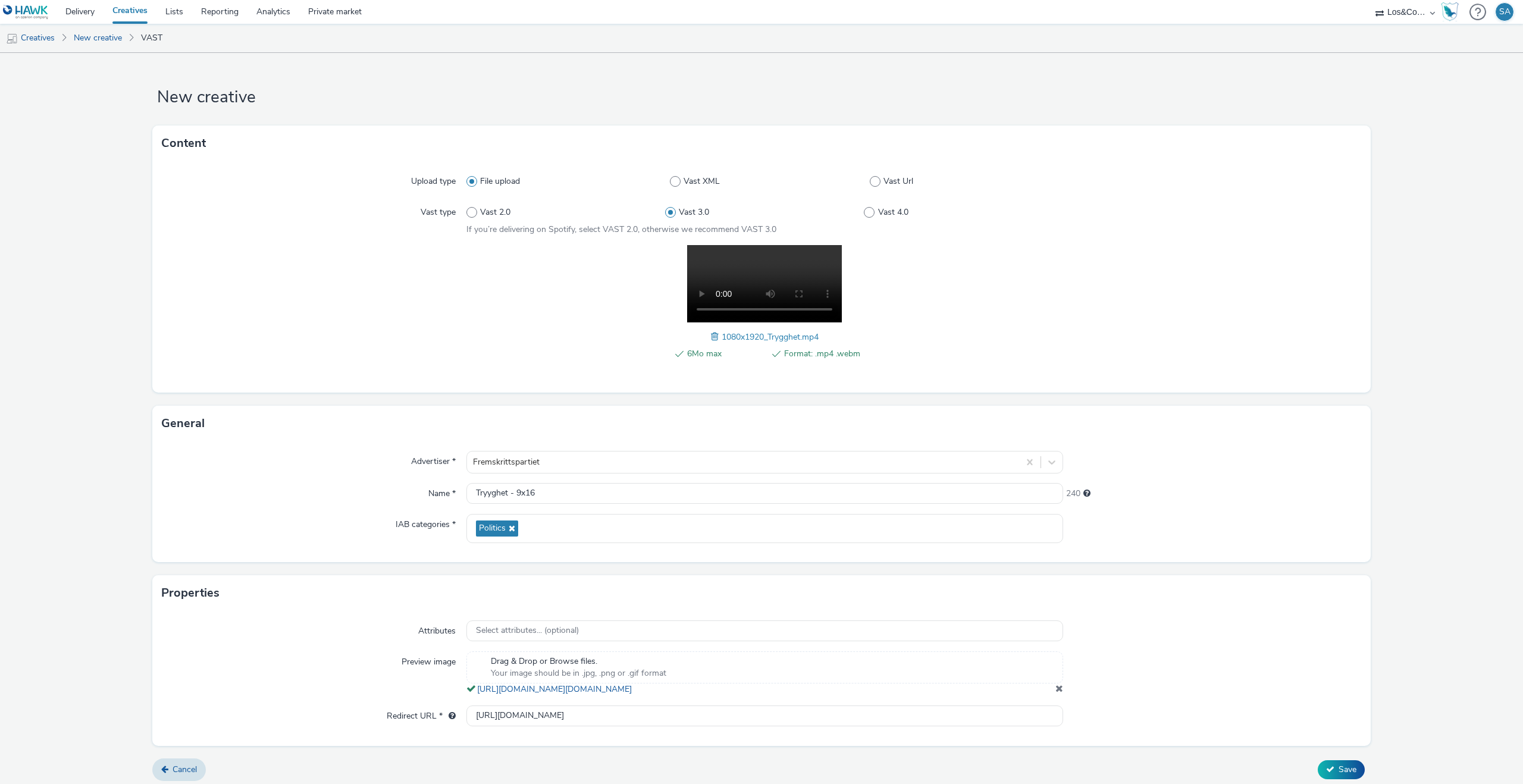
click at [1149, 663] on div at bounding box center [1213, 673] width 299 height 44
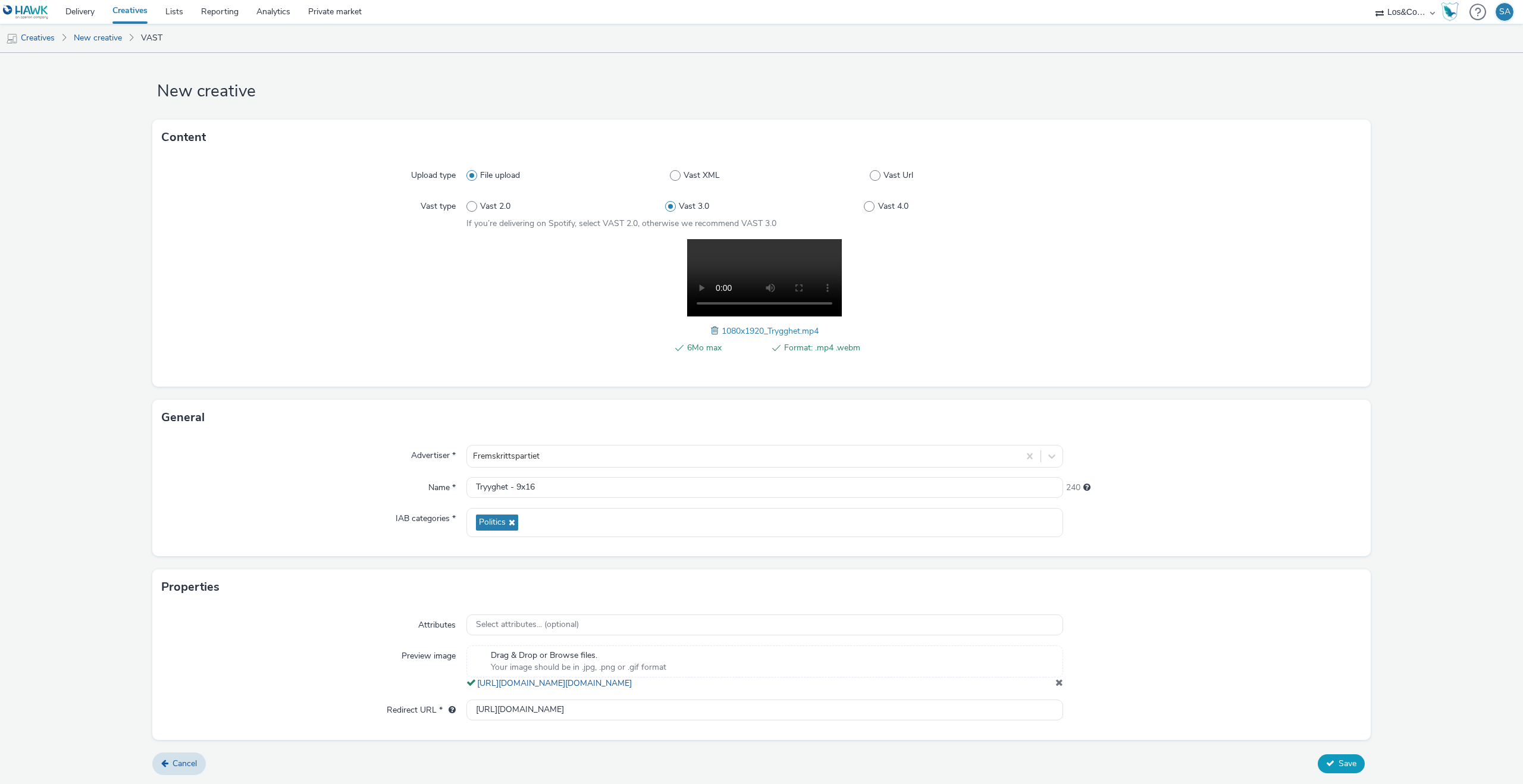
click at [1355, 763] on span "Save" at bounding box center [1347, 763] width 18 height 11
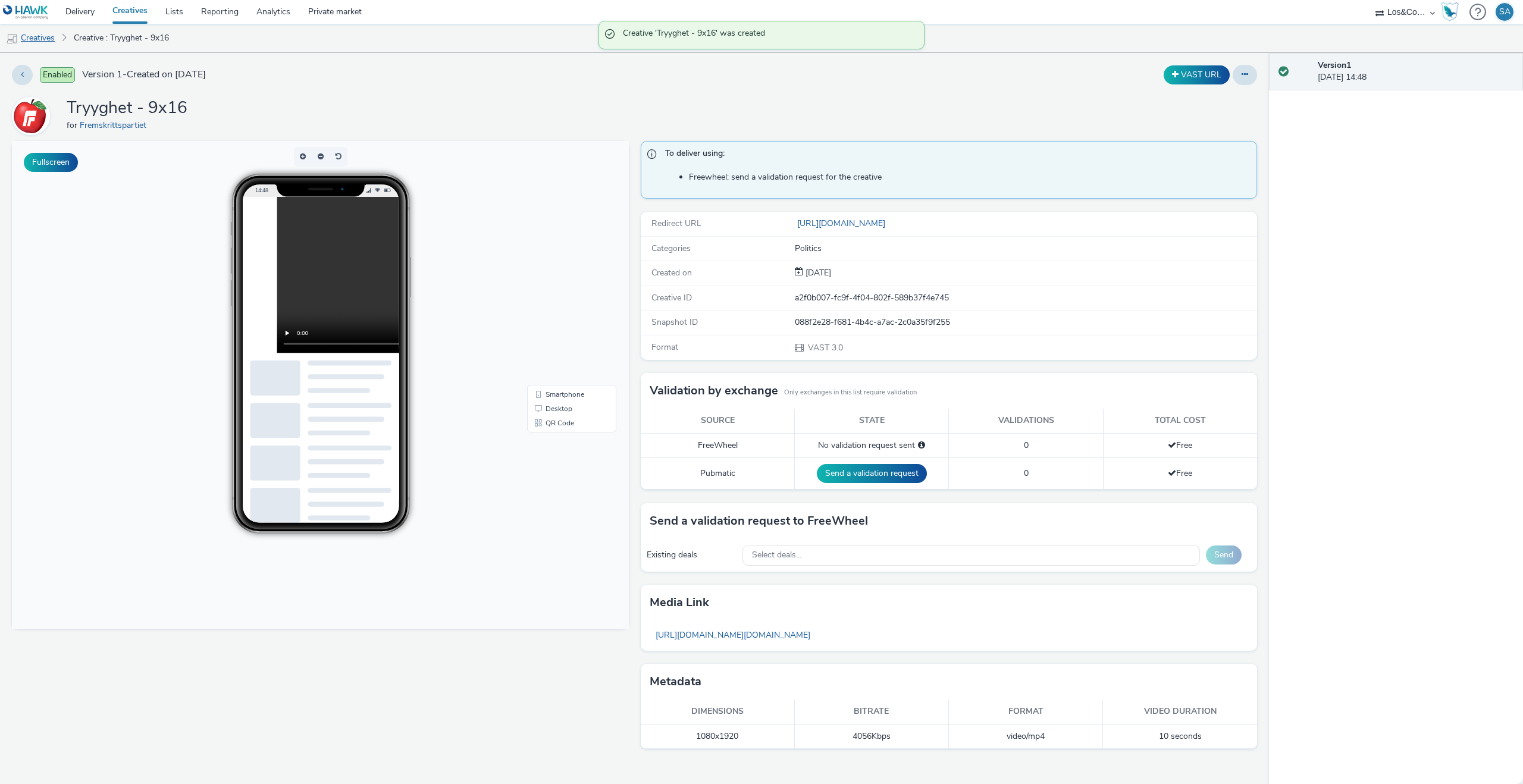
click at [42, 41] on link "Creatives" at bounding box center [30, 38] width 61 height 29
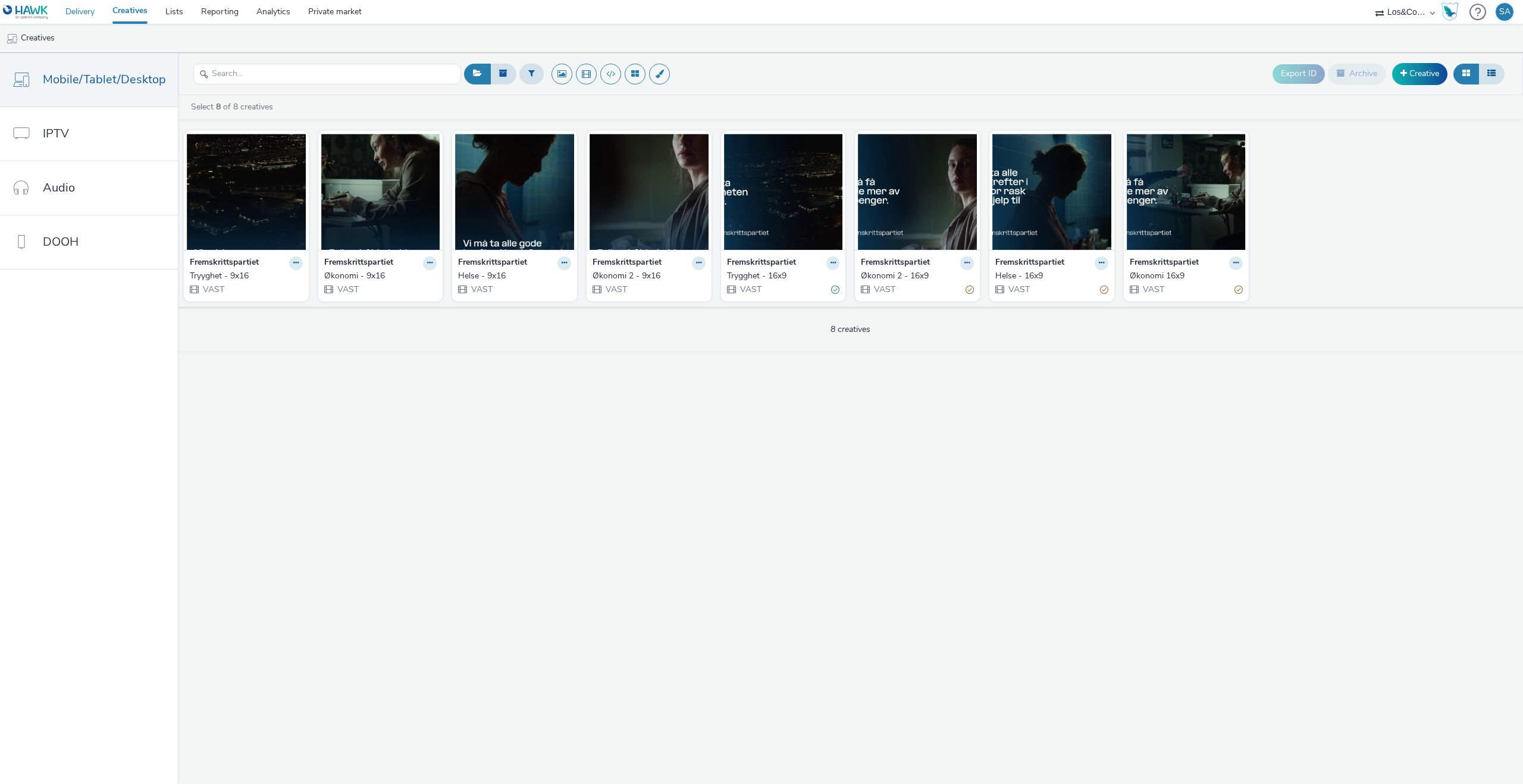
click at [85, 12] on link "Delivery" at bounding box center [80, 11] width 47 height 24
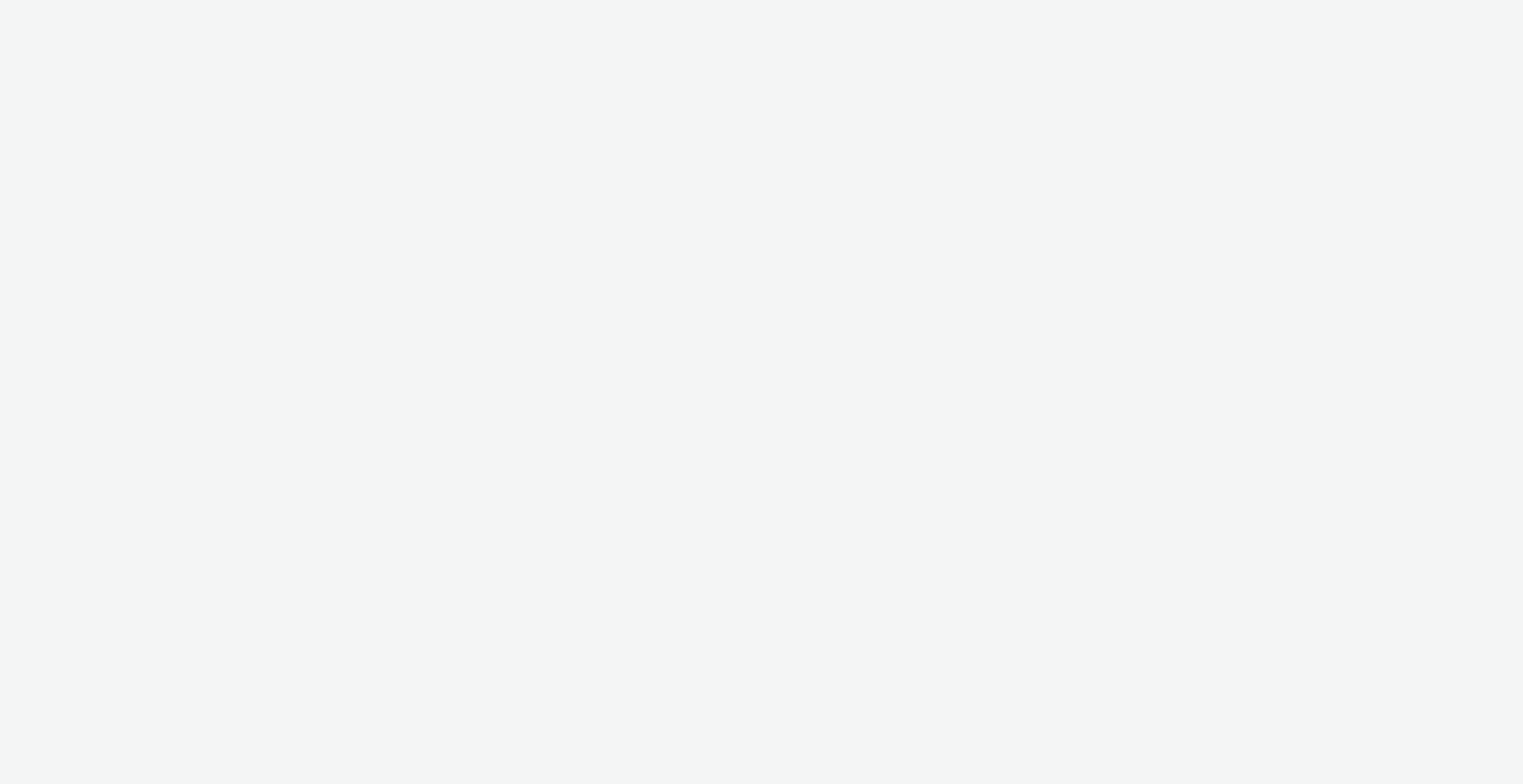
select select "c909d6bb-255f-4ad2-aa94-00d82704d6ef"
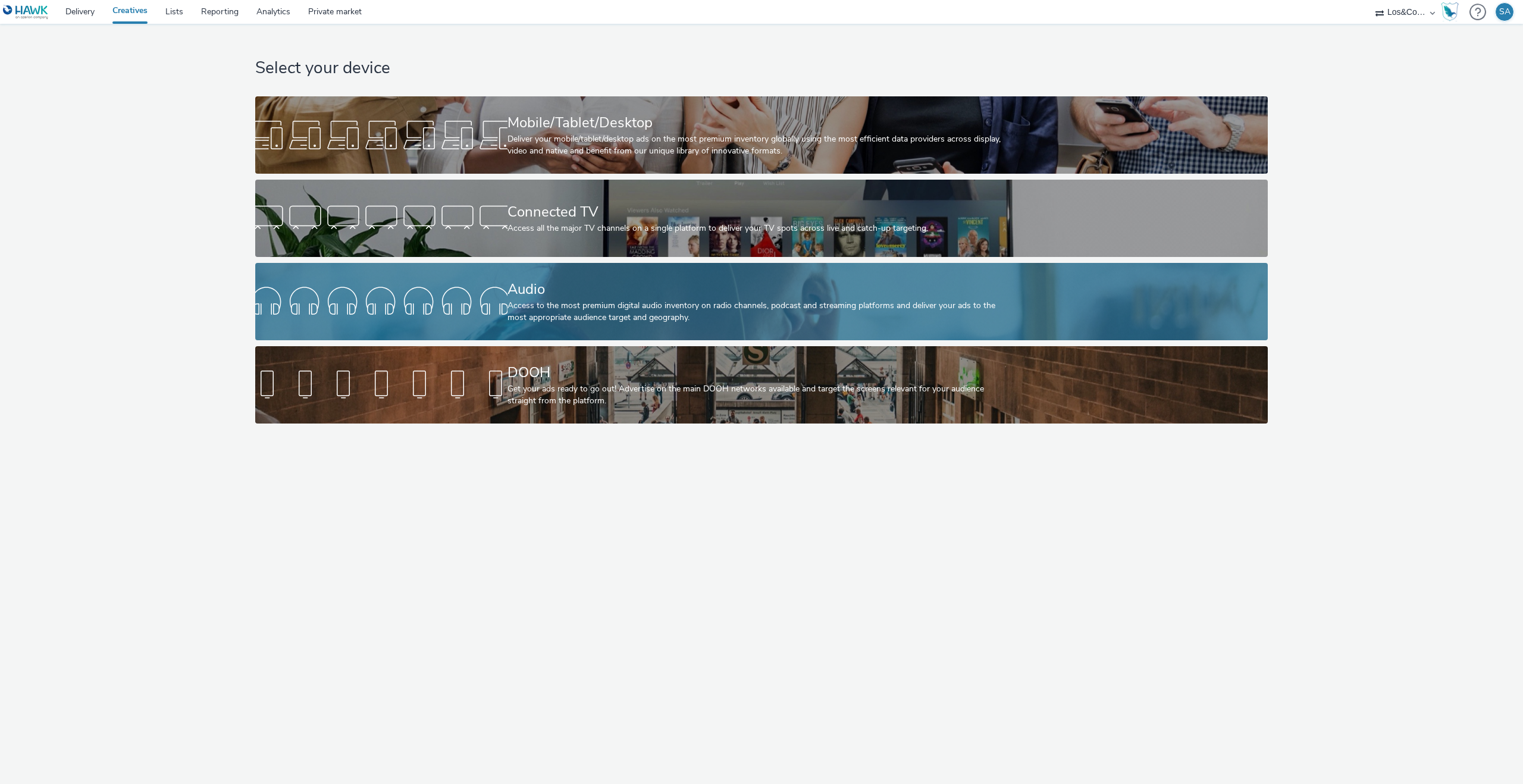
click at [484, 336] on link "Audio Access to the most premium digital audio inventory on radio channels, pod…" at bounding box center [761, 301] width 1013 height 77
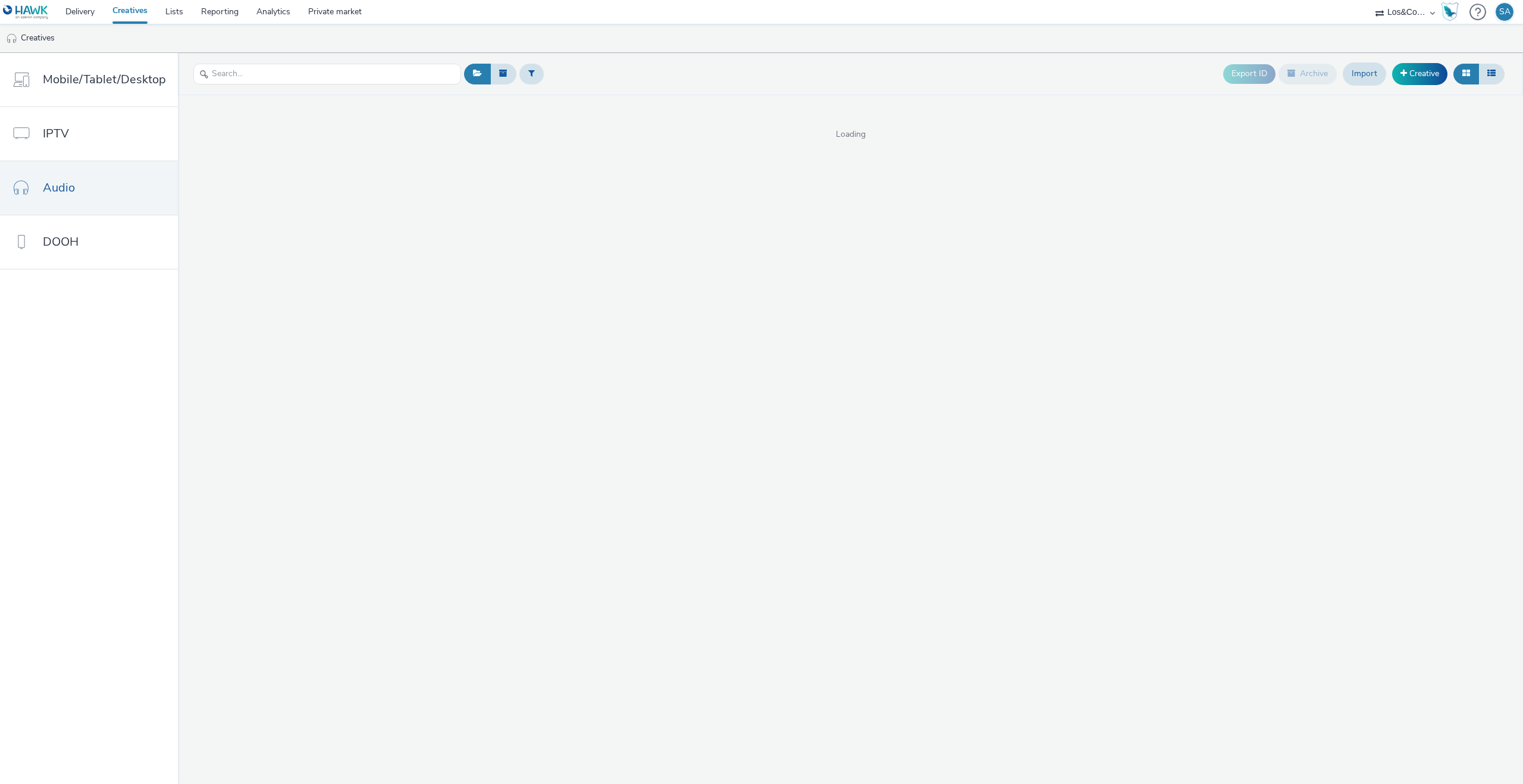
click at [121, 13] on link "Creatives" at bounding box center [130, 11] width 53 height 24
click at [70, 13] on link "Delivery" at bounding box center [80, 11] width 47 height 24
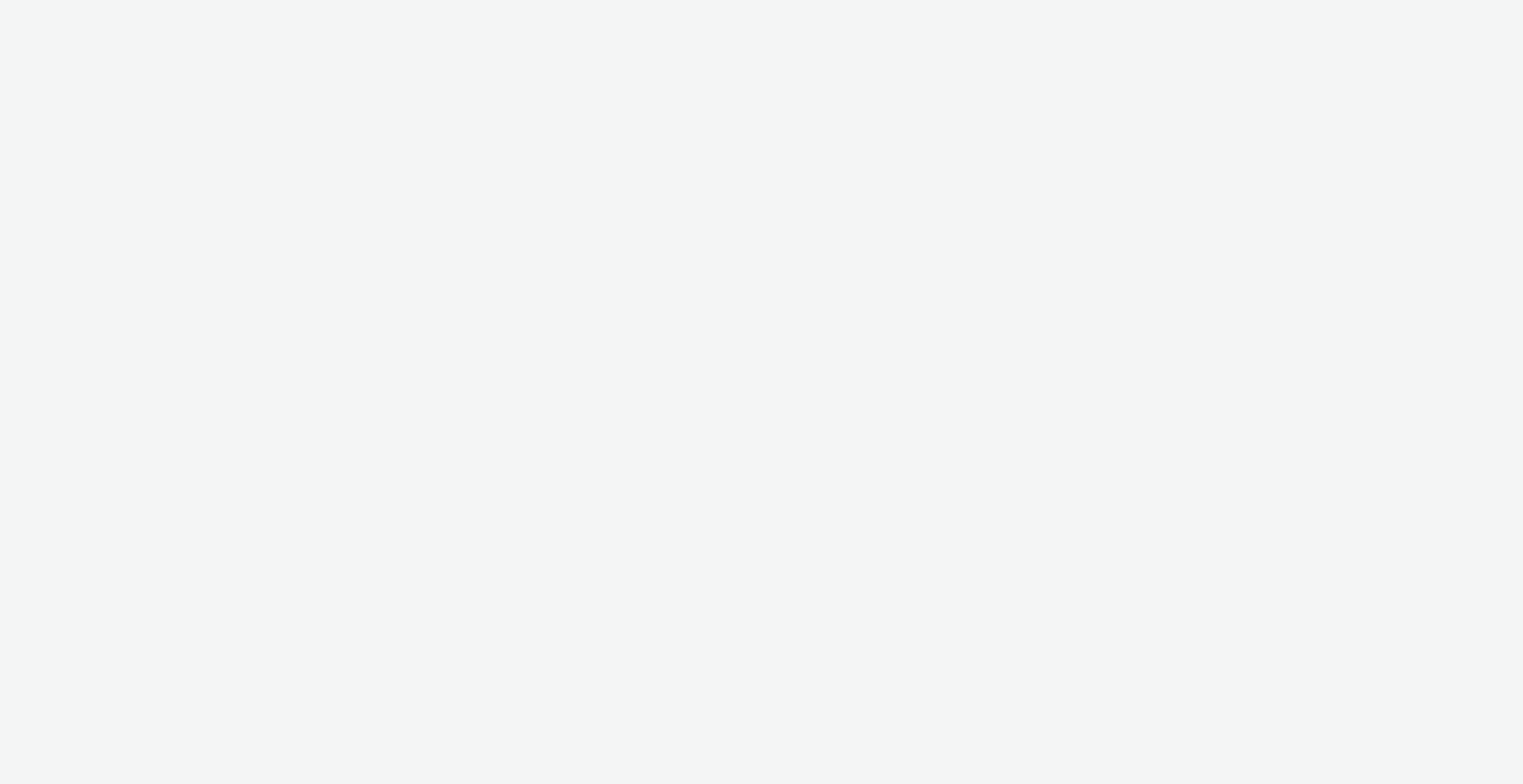
select select "c909d6bb-255f-4ad2-aa94-00d82704d6ef"
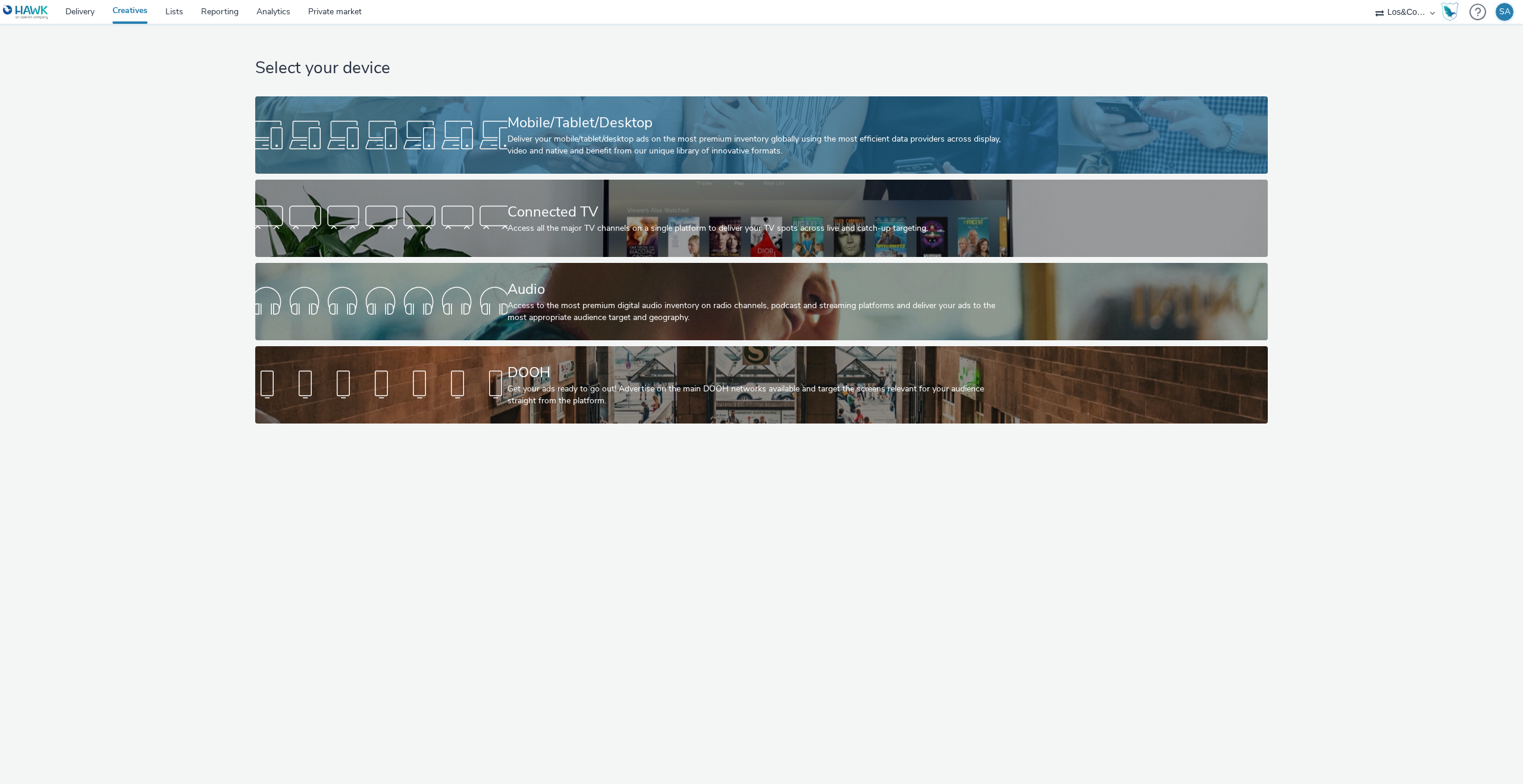
click at [427, 151] on div at bounding box center [382, 135] width 253 height 38
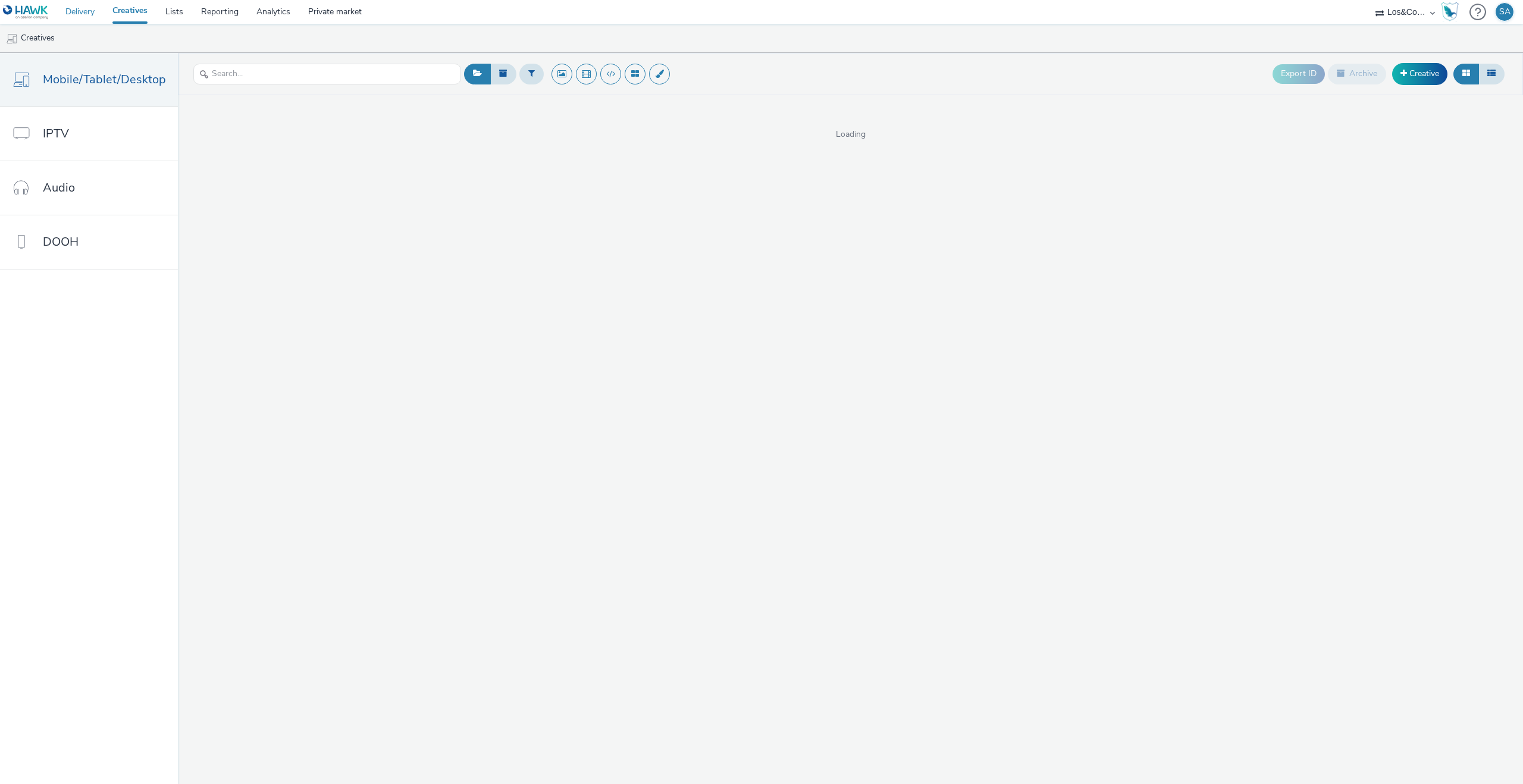
click at [67, 18] on link "Delivery" at bounding box center [80, 11] width 47 height 24
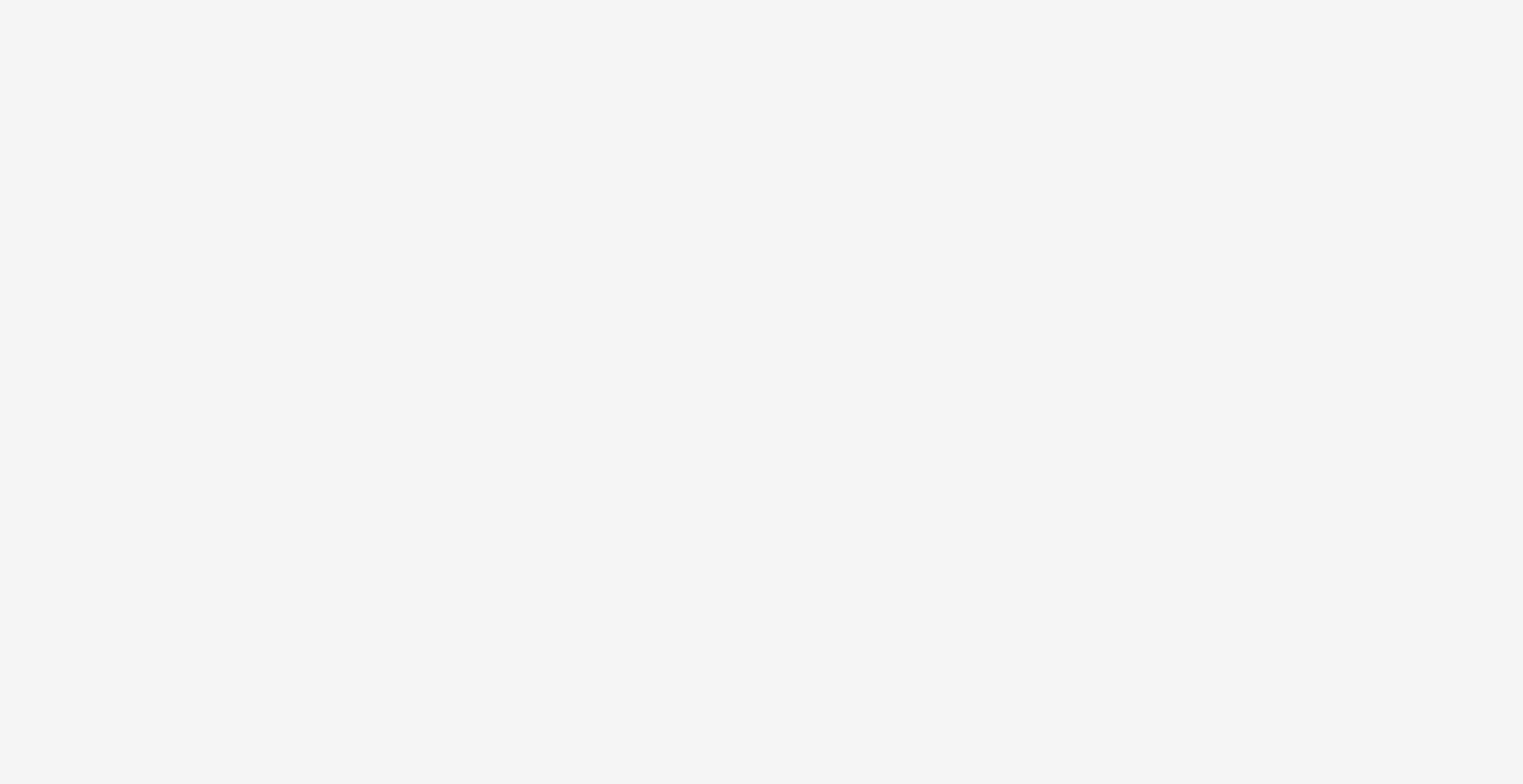
select select "4310a766-52ed-4545-8a97-8c61237a7f46"
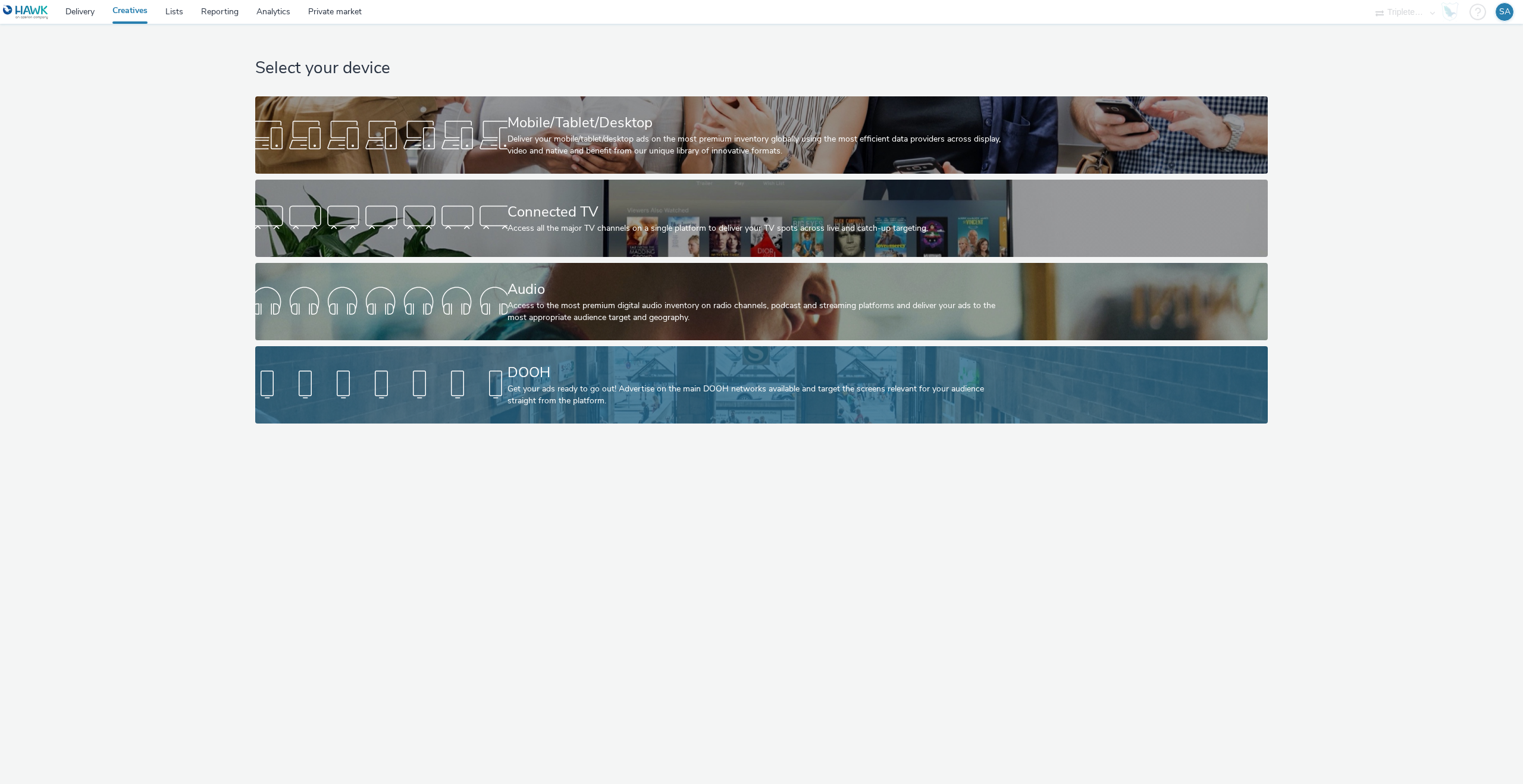
click at [557, 371] on div "DOOH" at bounding box center [759, 372] width 504 height 21
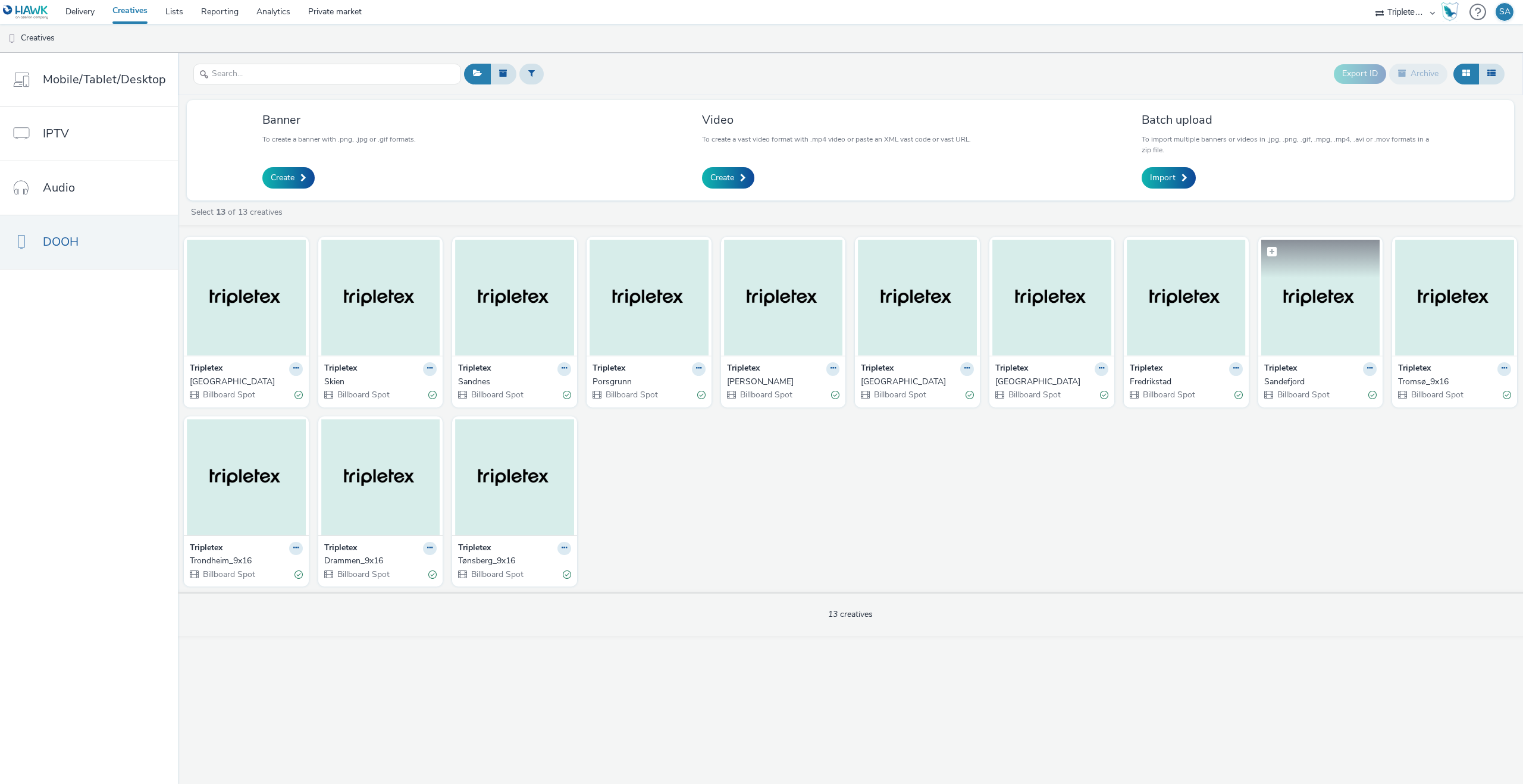
click at [1332, 313] on img at bounding box center [1321, 298] width 119 height 116
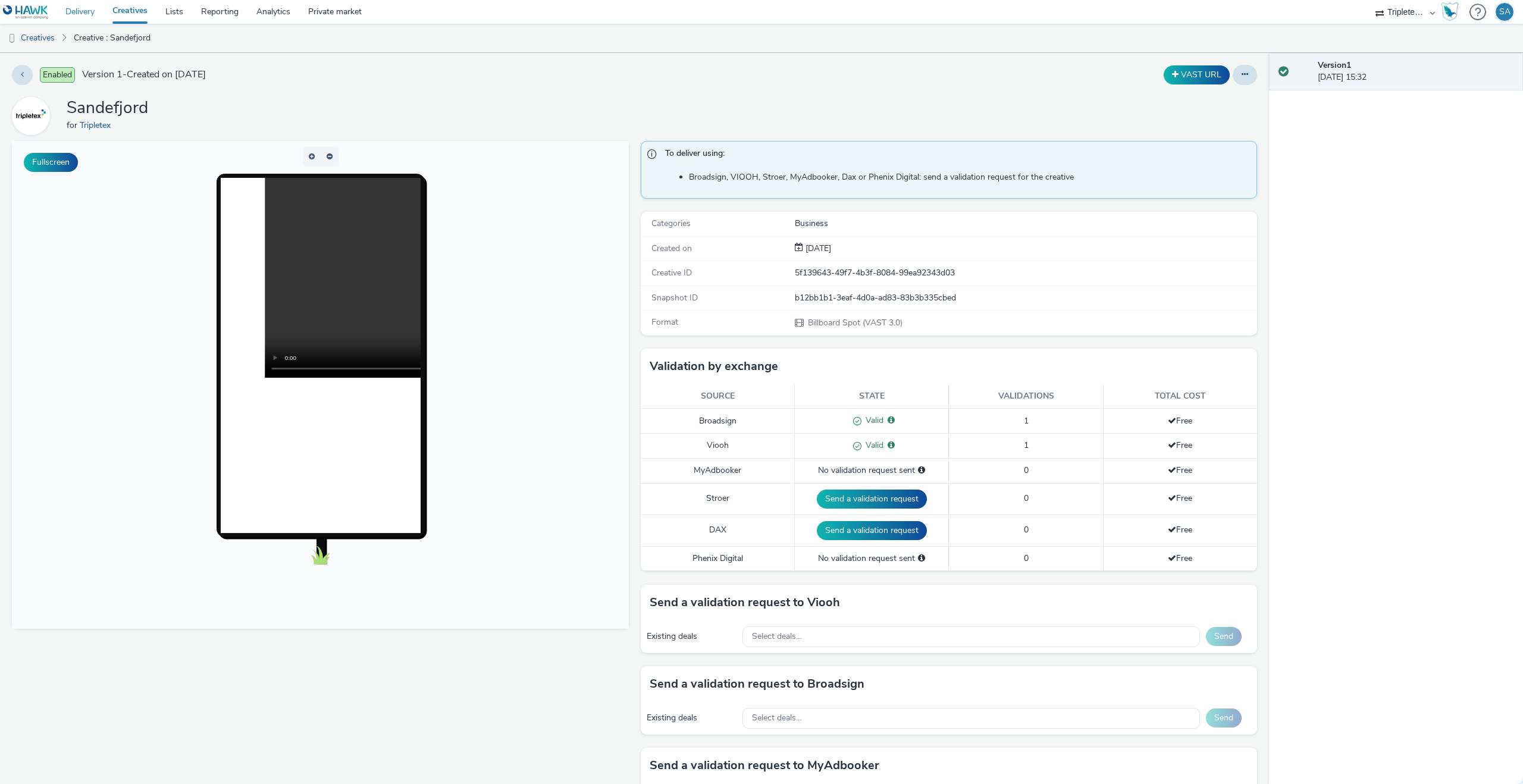
click at [79, 16] on link "Delivery" at bounding box center [80, 11] width 47 height 24
